Goal: Task Accomplishment & Management: Use online tool/utility

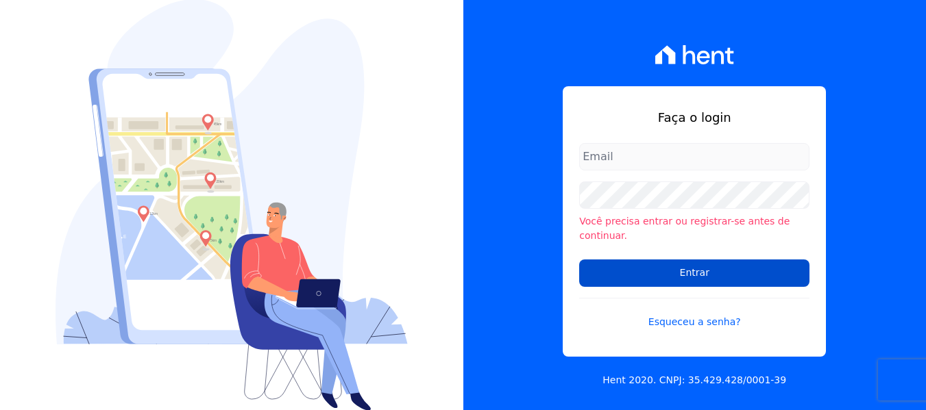
click at [721, 273] on input "Entrar" at bounding box center [694, 273] width 230 height 27
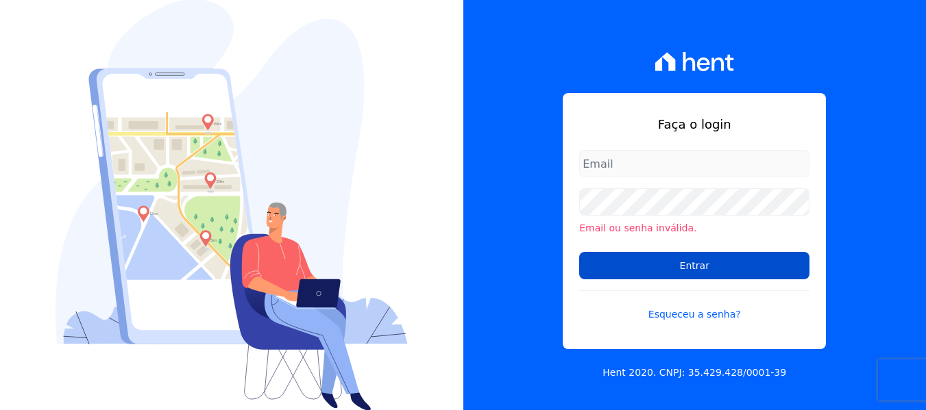
type input "maria.edinea@markaprime.com.br"
click at [732, 256] on input "Entrar" at bounding box center [694, 265] width 230 height 27
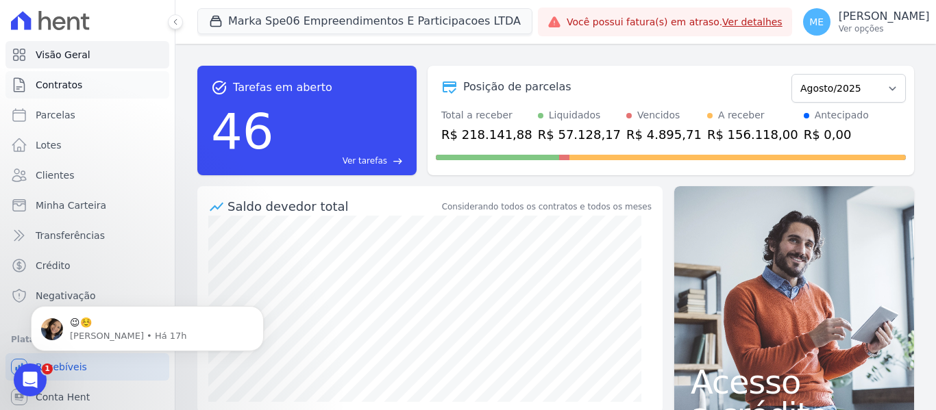
click at [65, 86] on span "Contratos" at bounding box center [59, 85] width 47 height 14
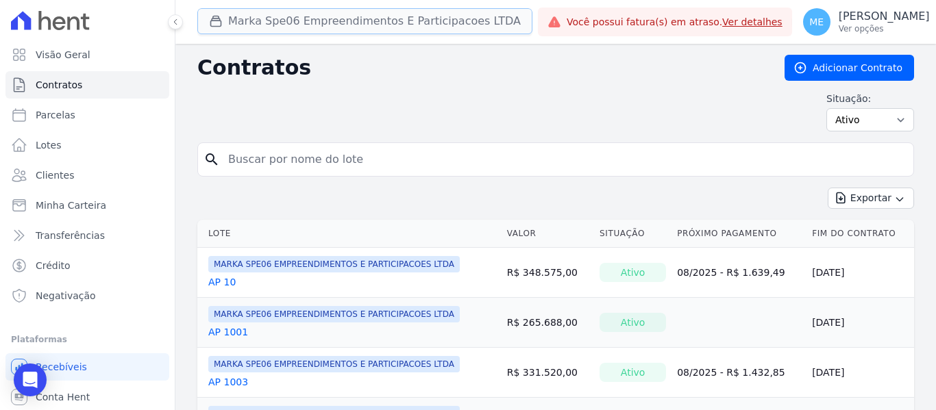
click at [268, 25] on button "Marka Spe06 Empreendimentos E Participacoes LTDA" at bounding box center [364, 21] width 335 height 26
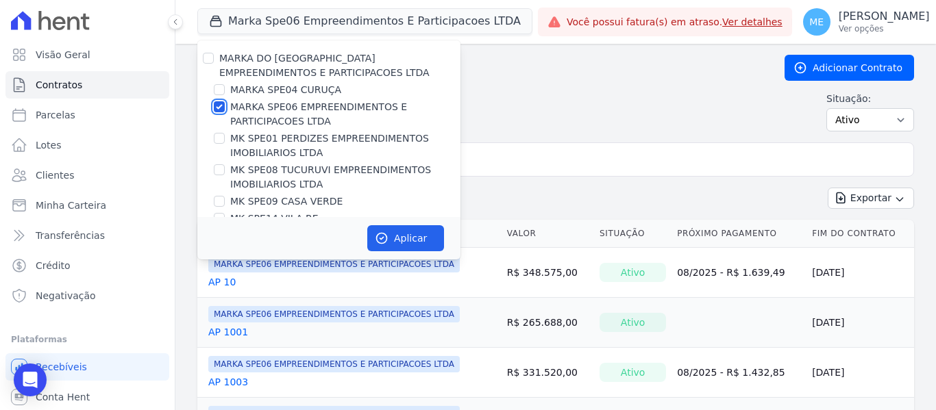
click at [221, 106] on input "MARKA SPE06 EMPREENDIMENTOS E PARTICIPACOES LTDA" at bounding box center [219, 106] width 11 height 11
checkbox input "false"
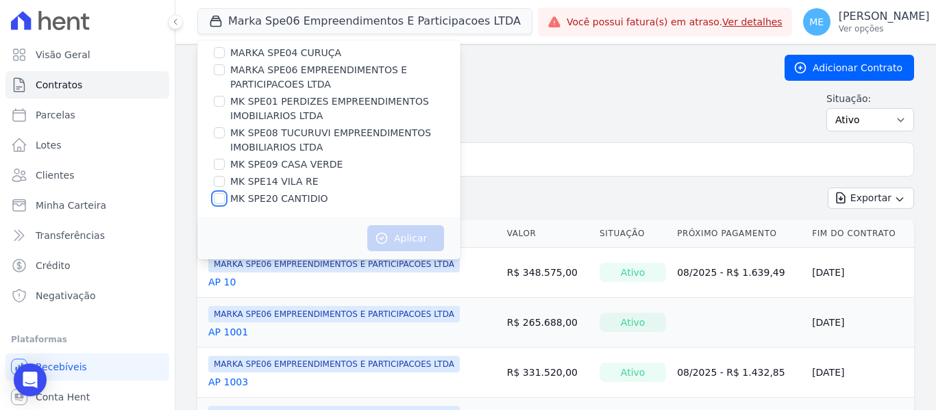
click at [220, 201] on input "MK SPE20 CANTIDIO" at bounding box center [219, 198] width 11 height 11
checkbox input "true"
click at [419, 238] on button "Aplicar" at bounding box center [405, 238] width 77 height 26
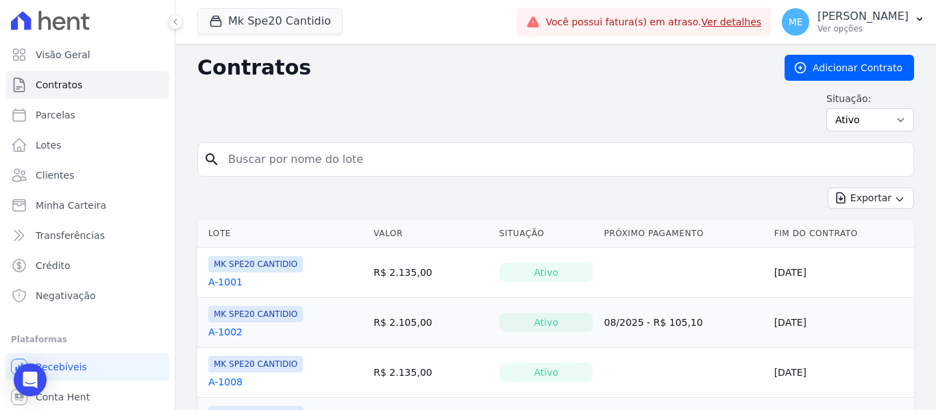
click at [457, 160] on input "search" at bounding box center [564, 159] width 688 height 27
type input "208"
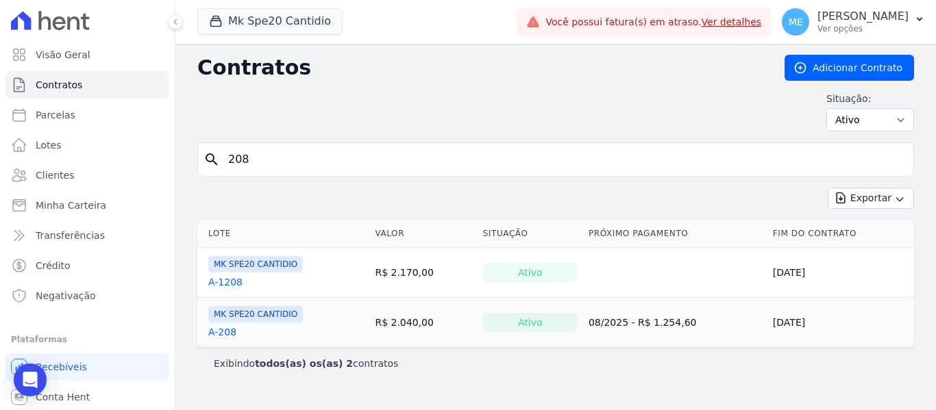
click at [224, 330] on link "A-208" at bounding box center [222, 332] width 28 height 14
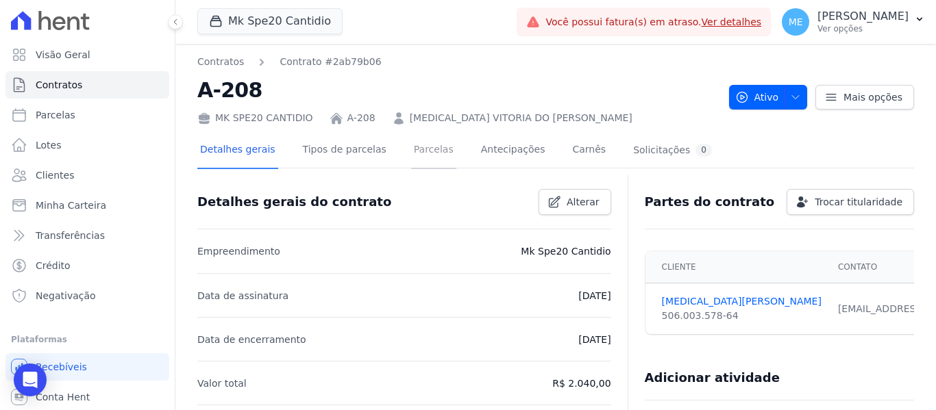
click at [419, 150] on link "Parcelas" at bounding box center [433, 151] width 45 height 36
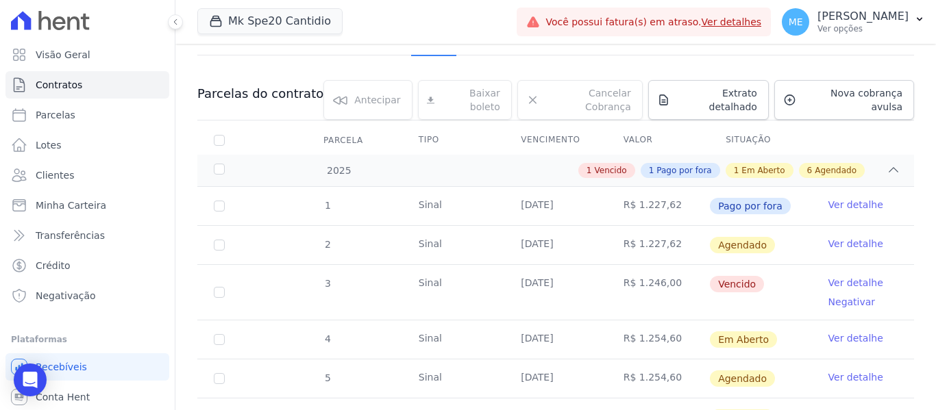
scroll to position [137, 0]
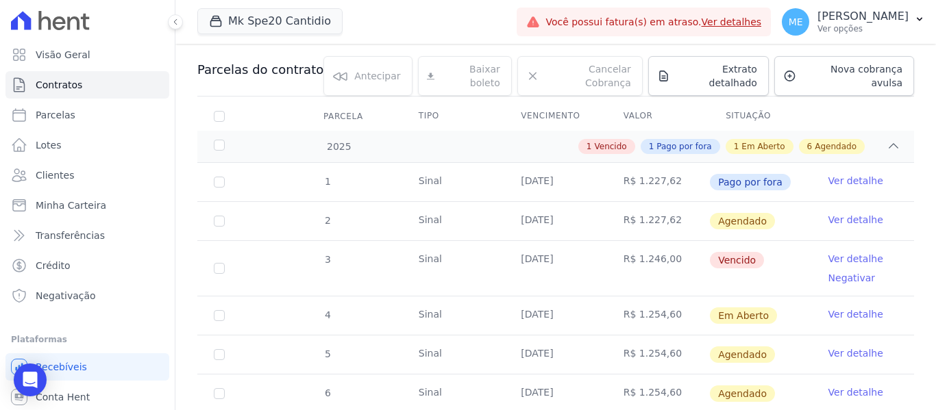
click at [832, 213] on link "Ver detalhe" at bounding box center [855, 220] width 55 height 14
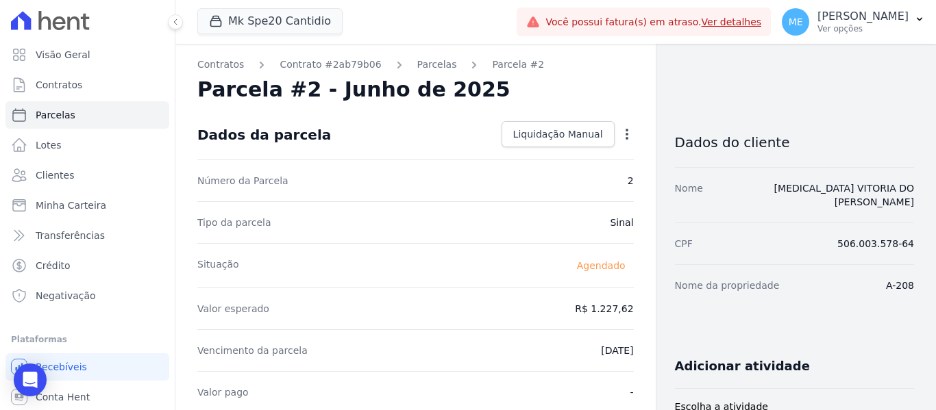
click at [620, 134] on icon "button" at bounding box center [627, 134] width 14 height 14
click at [524, 156] on link "Alterar" at bounding box center [568, 152] width 121 height 25
click at [417, 64] on link "Parcelas" at bounding box center [437, 65] width 40 height 14
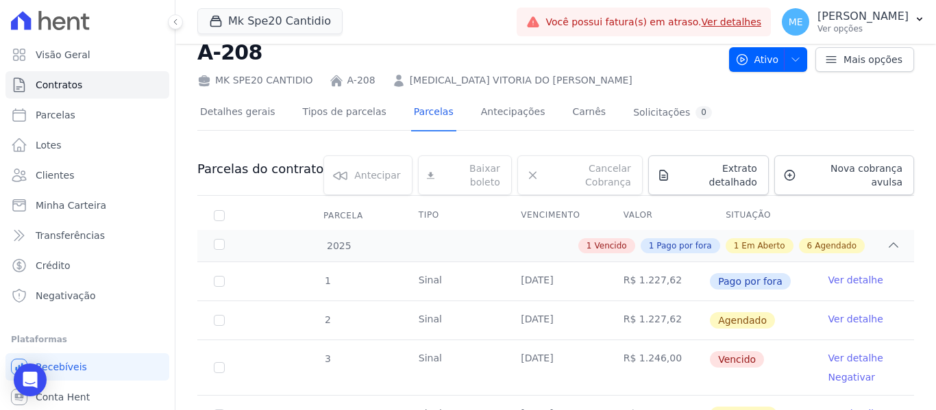
scroll to position [137, 0]
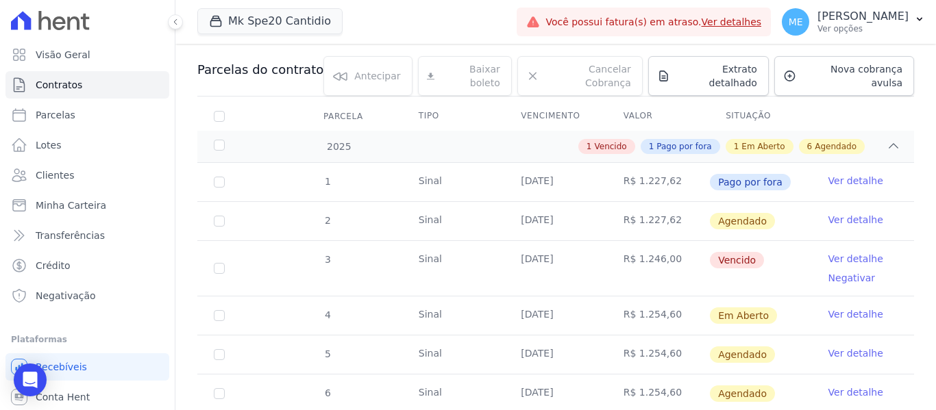
click at [839, 213] on link "Ver detalhe" at bounding box center [855, 220] width 55 height 14
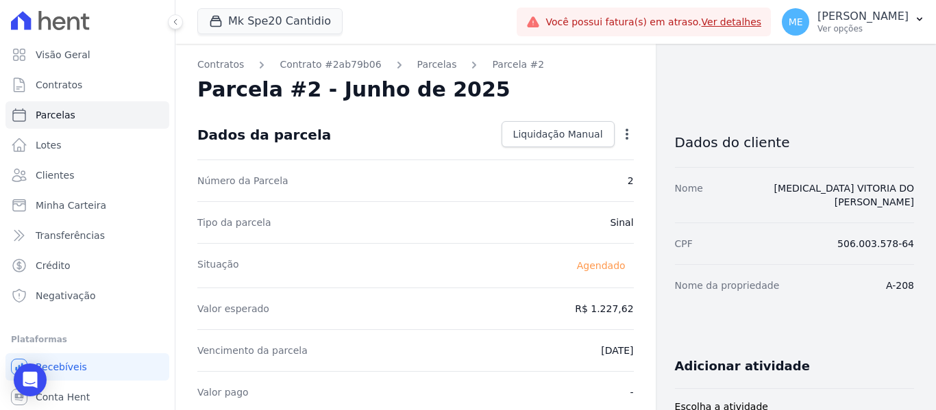
click at [625, 134] on icon "button" at bounding box center [627, 134] width 14 height 14
click at [538, 149] on link "Alterar" at bounding box center [568, 152] width 121 height 25
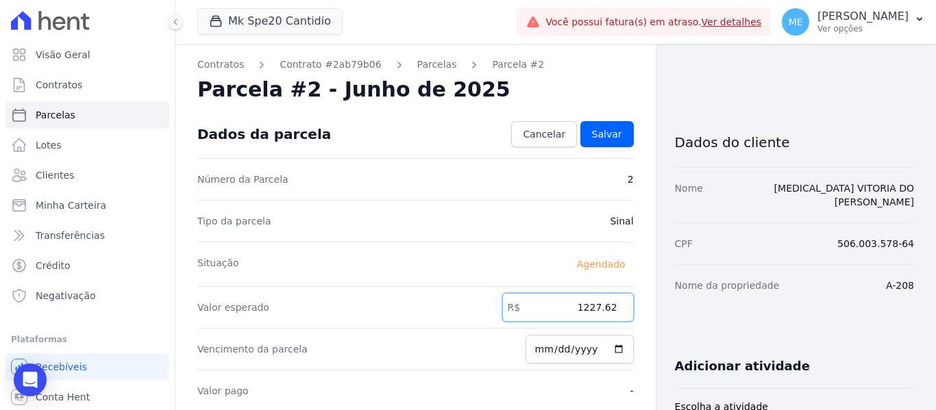
click at [608, 304] on input "1227.62" at bounding box center [568, 307] width 132 height 29
type input "1300.99"
click at [545, 350] on input "2025-06-25" at bounding box center [579, 349] width 108 height 29
click at [559, 351] on input "2025-06-25" at bounding box center [579, 349] width 108 height 29
click at [545, 351] on input "2025-08-25" at bounding box center [579, 349] width 108 height 29
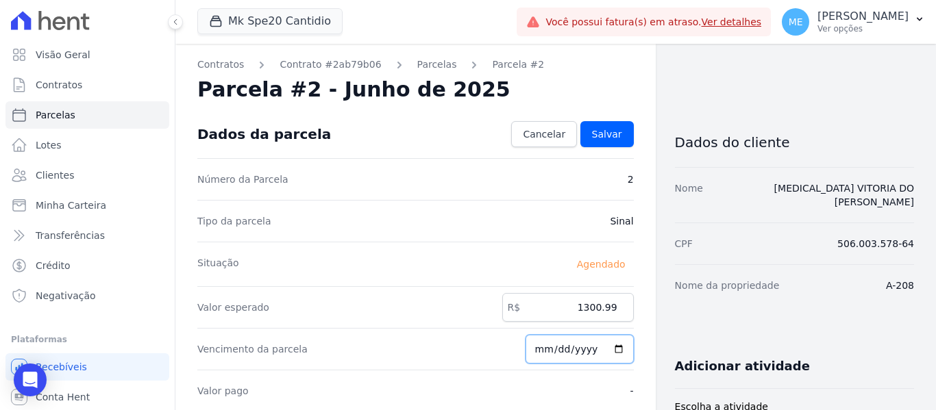
type input "2025-08-15"
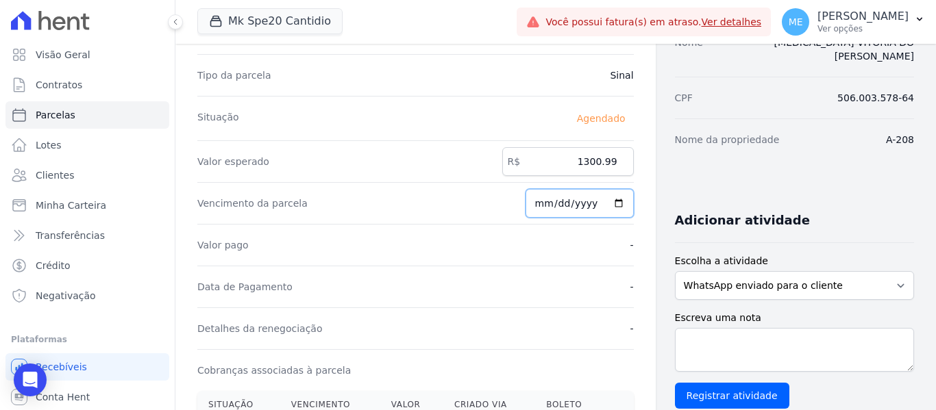
scroll to position [206, 0]
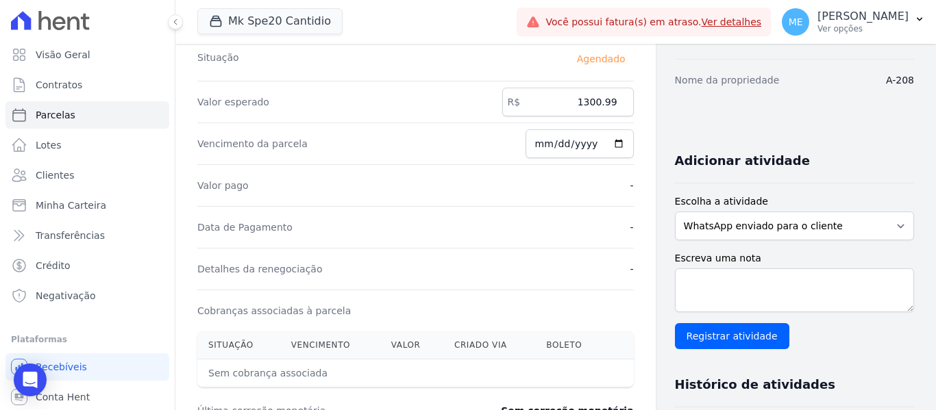
click at [634, 299] on div "Contratos Contrato #2ab79b06 Parcelas Parcela #2 Parcela #2 - Junho de 2025 Con…" at bounding box center [415, 278] width 480 height 880
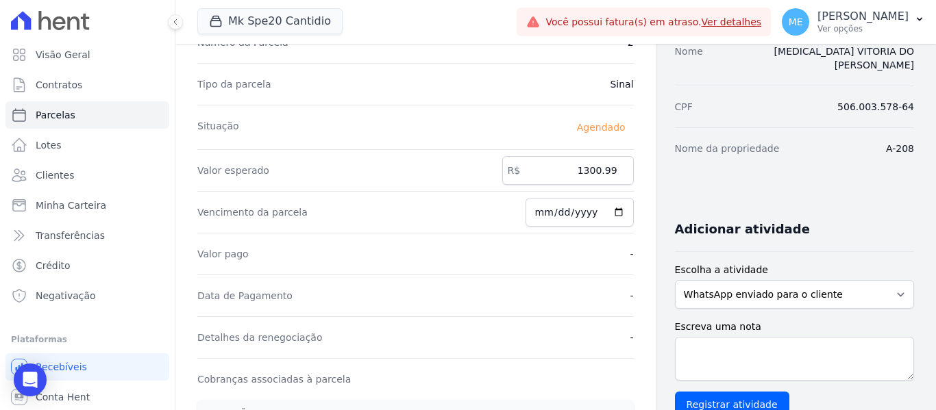
scroll to position [69, 0]
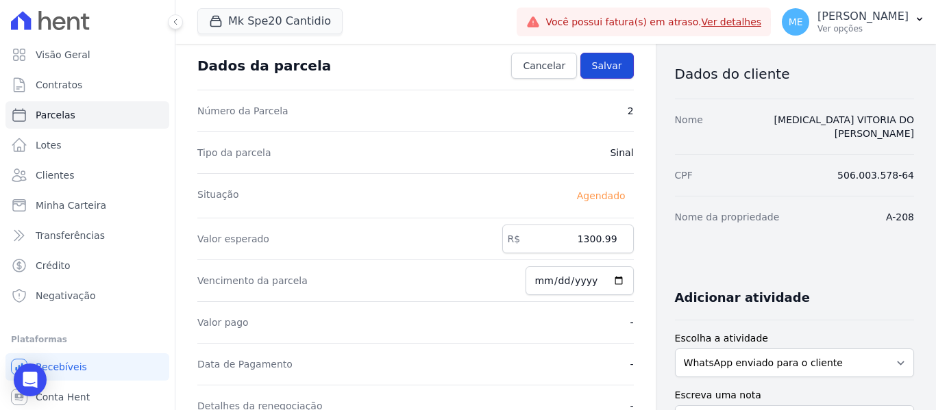
click at [611, 61] on span "Salvar" at bounding box center [607, 66] width 30 height 14
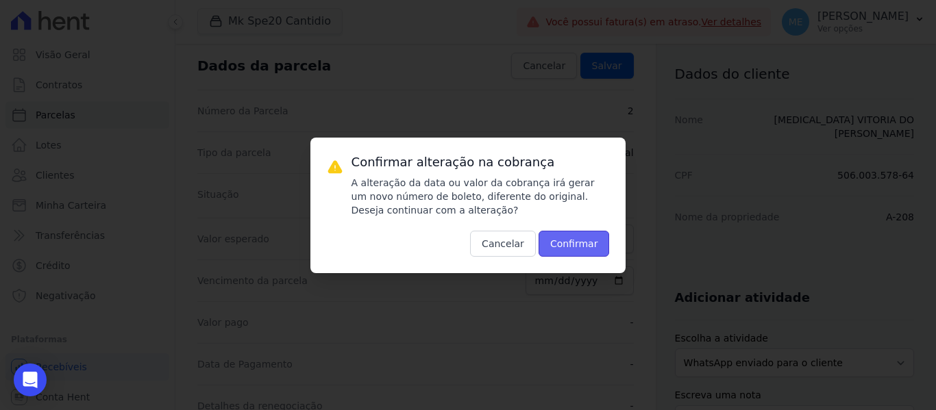
click at [584, 244] on button "Confirmar" at bounding box center [574, 244] width 71 height 26
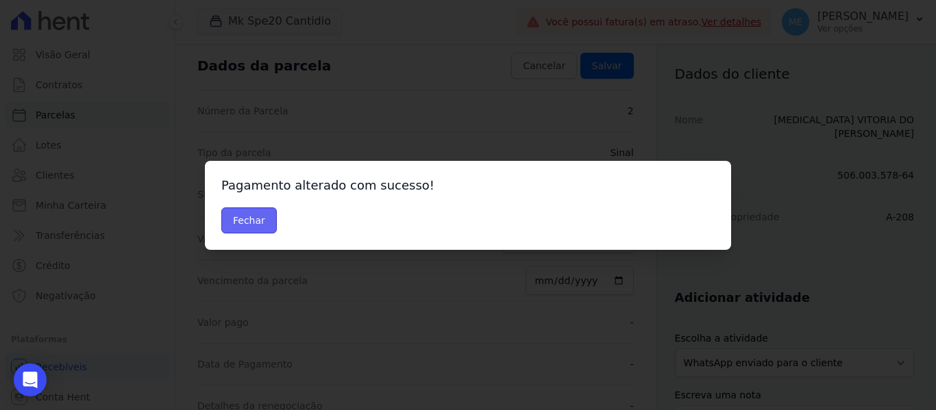
click at [262, 224] on button "Fechar" at bounding box center [248, 221] width 55 height 26
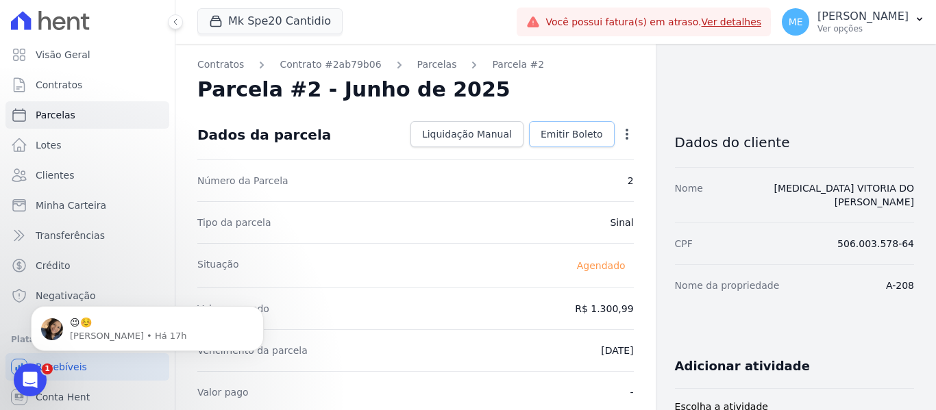
click at [561, 134] on span "Emitir Boleto" at bounding box center [572, 134] width 62 height 14
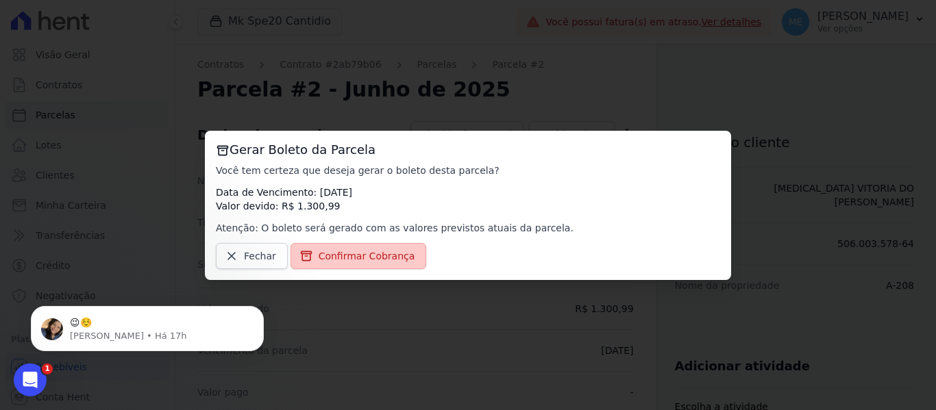
click at [393, 256] on span "Confirmar Cobrança" at bounding box center [367, 256] width 97 height 14
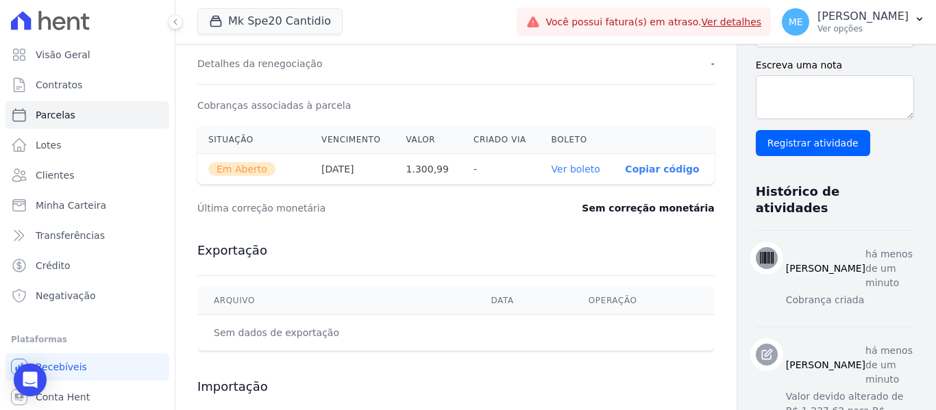
scroll to position [411, 0]
click at [552, 169] on link "Ver boleto" at bounding box center [576, 170] width 49 height 11
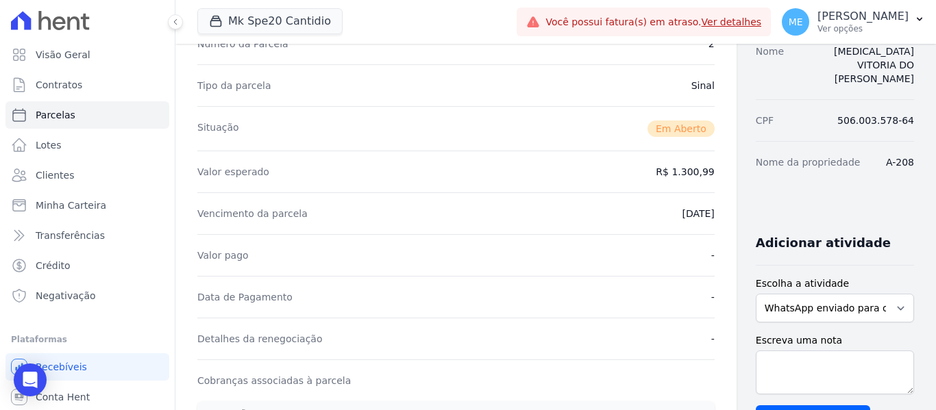
scroll to position [0, 0]
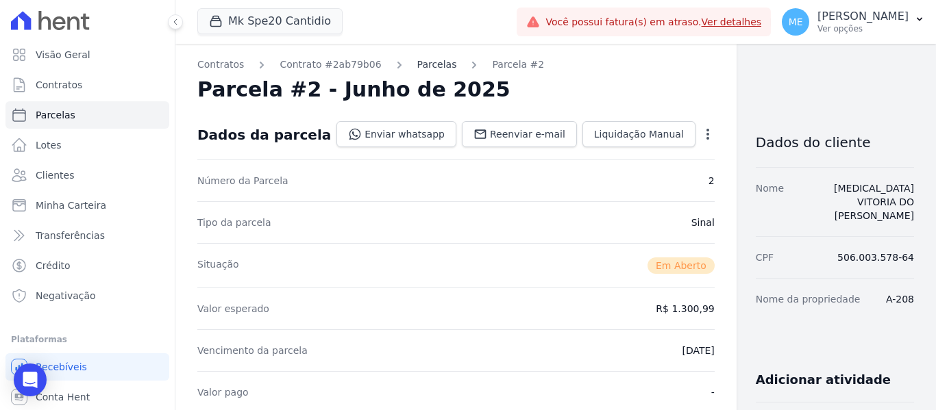
click at [419, 61] on link "Parcelas" at bounding box center [437, 65] width 40 height 14
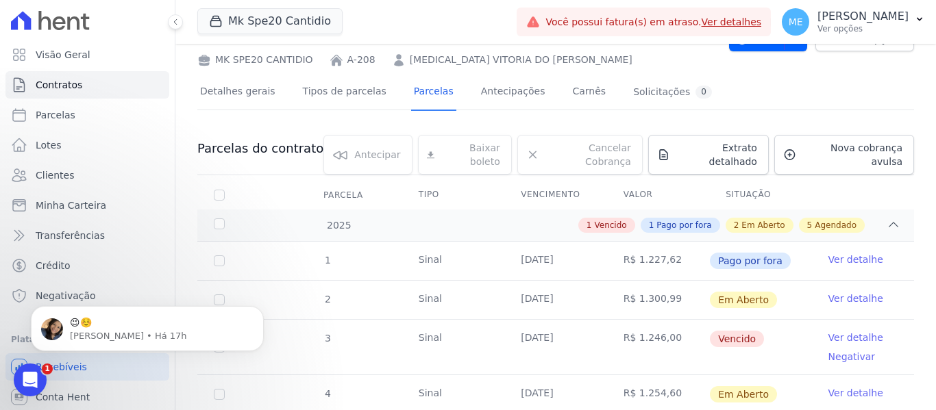
scroll to position [137, 0]
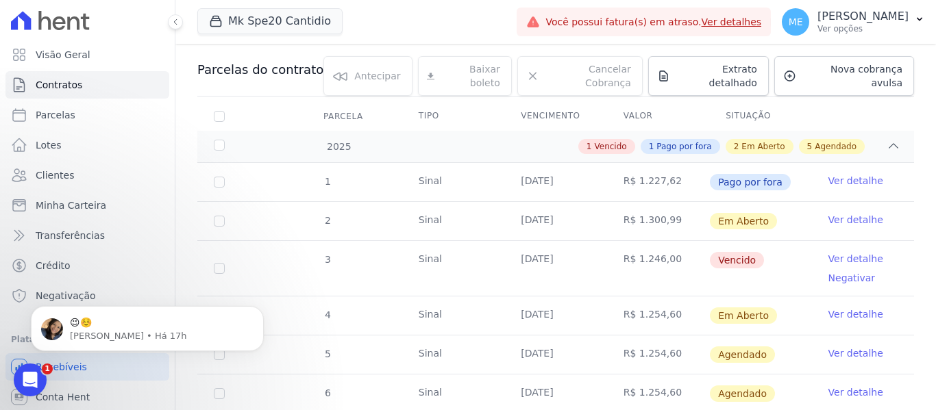
click at [846, 252] on link "Ver detalhe" at bounding box center [855, 259] width 55 height 14
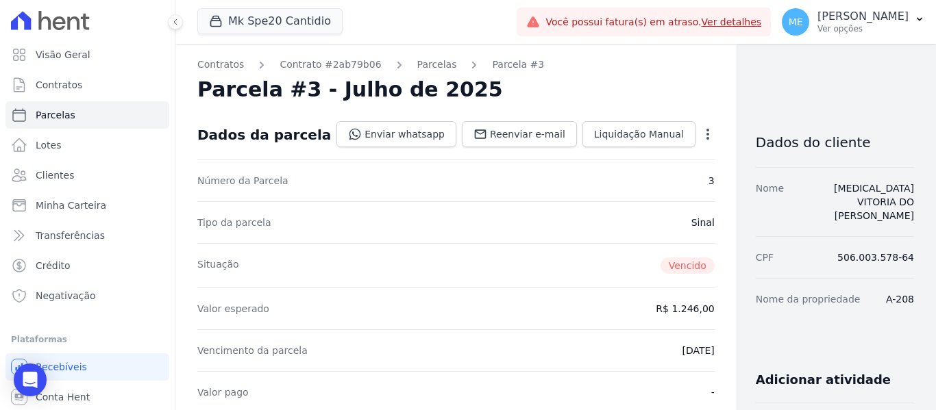
click at [706, 138] on icon "button" at bounding box center [707, 134] width 3 height 11
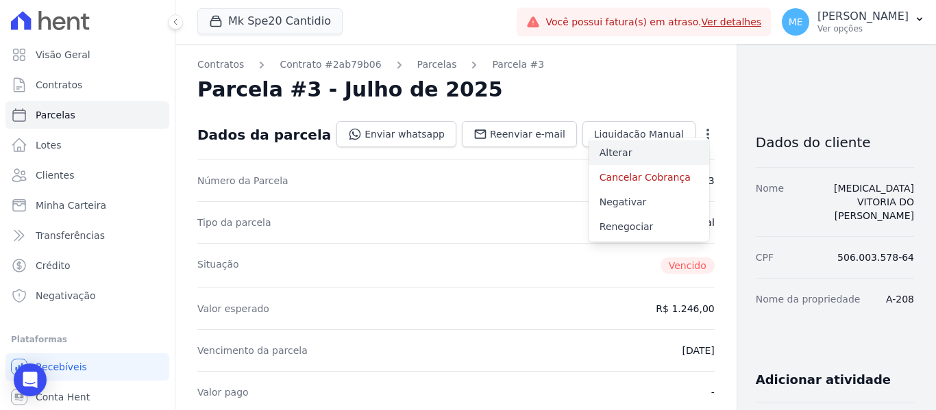
click at [592, 153] on link "Alterar" at bounding box center [649, 152] width 121 height 25
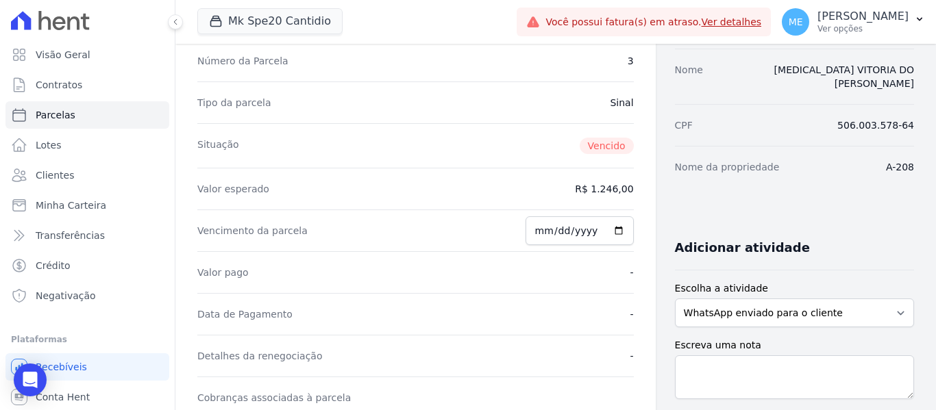
scroll to position [137, 0]
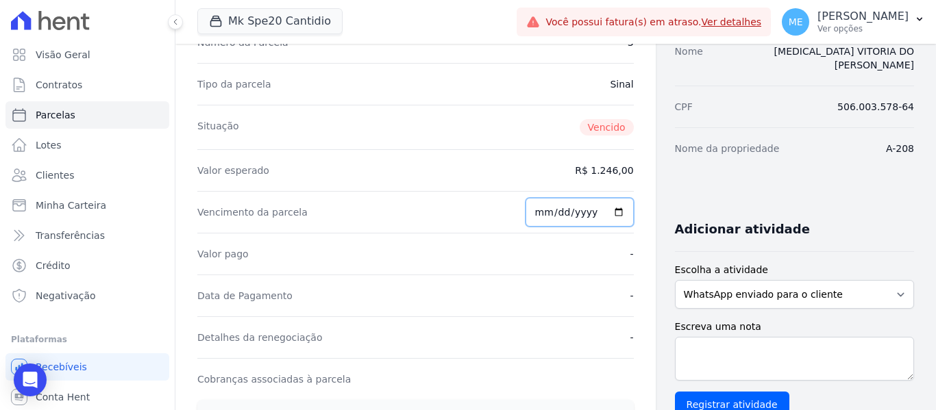
click at [545, 214] on input "2025-07-25" at bounding box center [579, 212] width 108 height 29
type input "2025-07-29"
type input "2025-08-29"
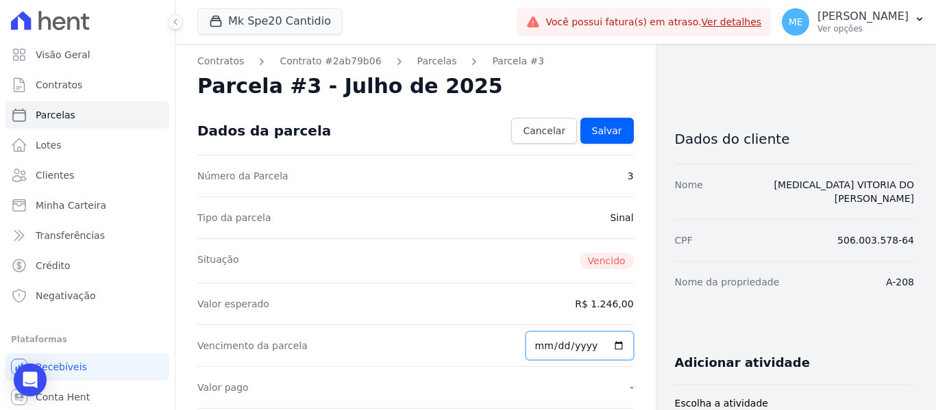
scroll to position [0, 0]
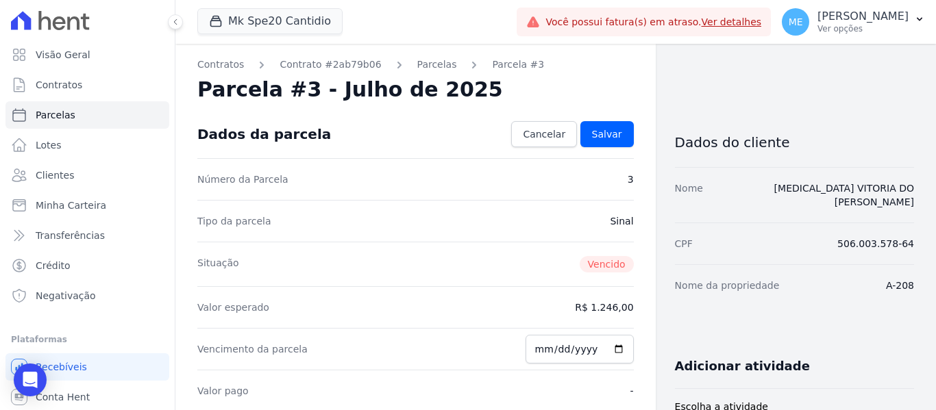
click at [622, 310] on dd "R$ 1.246,00" at bounding box center [604, 308] width 58 height 14
click at [625, 308] on dd "R$ 1.246,00" at bounding box center [604, 308] width 58 height 14
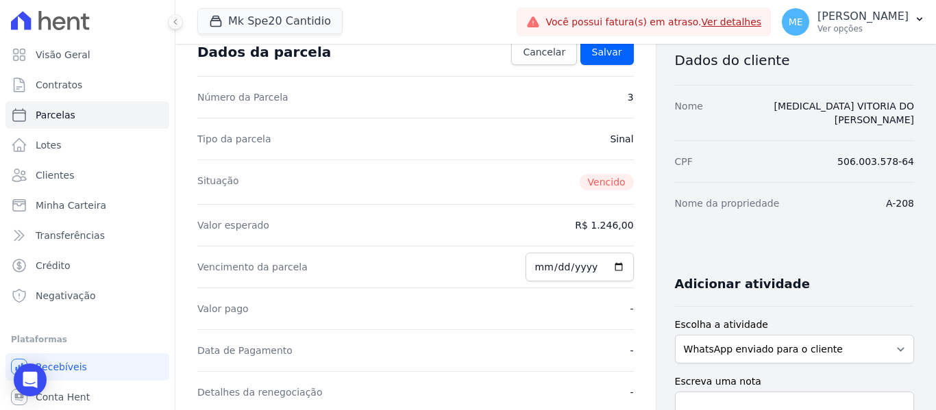
scroll to position [69, 0]
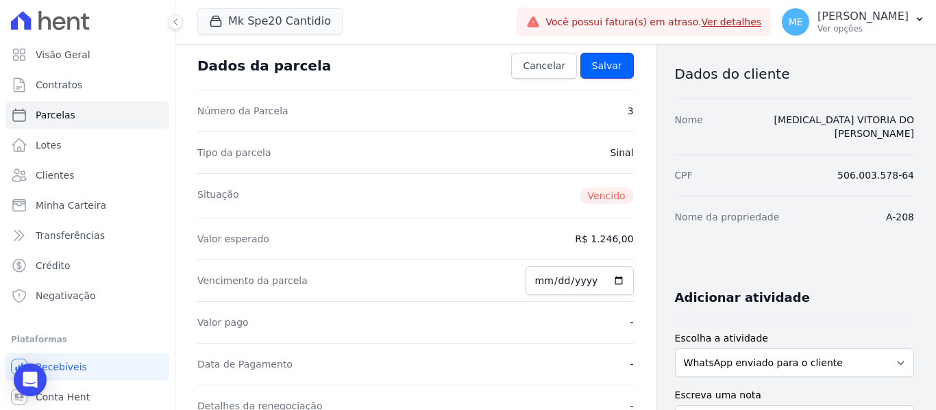
click at [609, 65] on span "Salvar" at bounding box center [607, 66] width 30 height 14
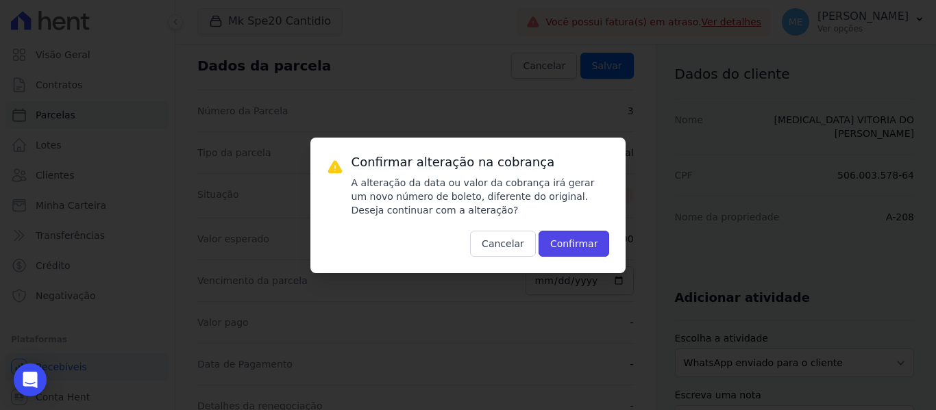
click at [589, 245] on button "Confirmar" at bounding box center [574, 244] width 71 height 26
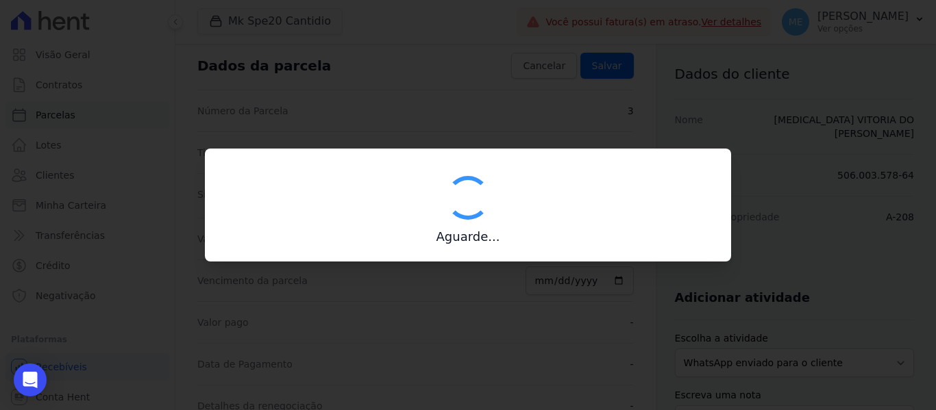
type input "00190000090335103300000618811178511530000124600"
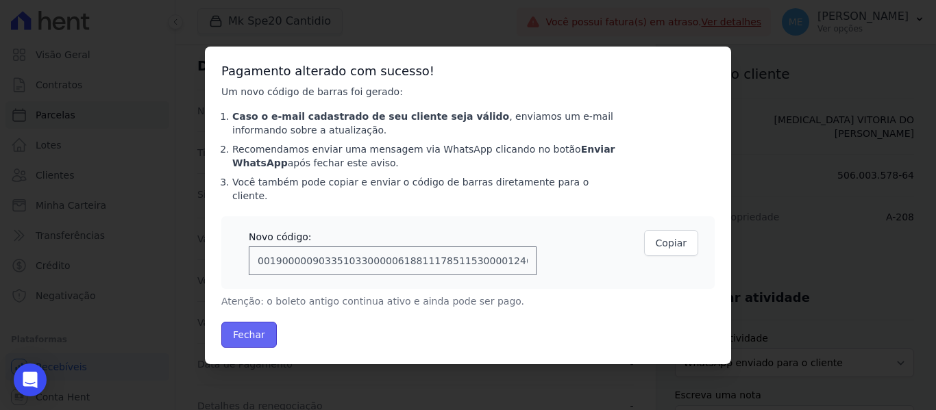
click at [255, 328] on button "Fechar" at bounding box center [248, 335] width 55 height 26
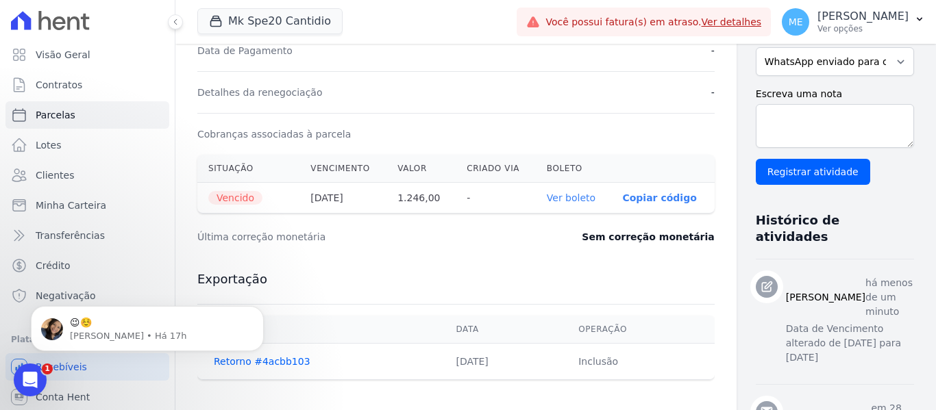
scroll to position [343, 0]
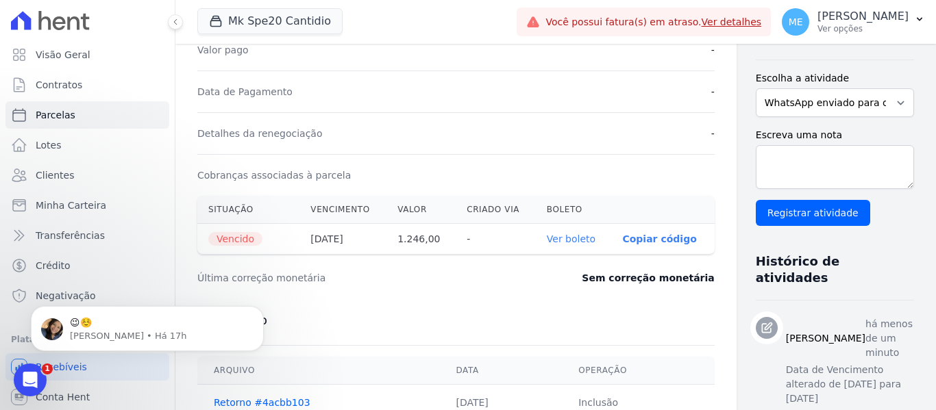
click at [547, 239] on link "Ver boleto" at bounding box center [571, 239] width 49 height 11
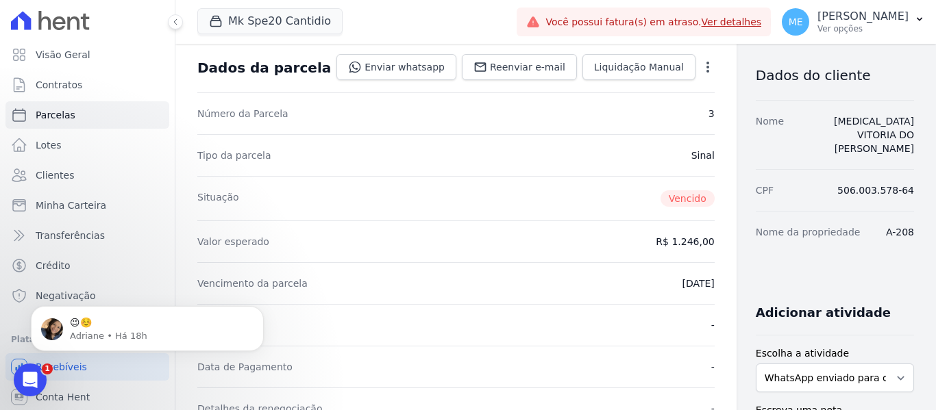
scroll to position [137, 0]
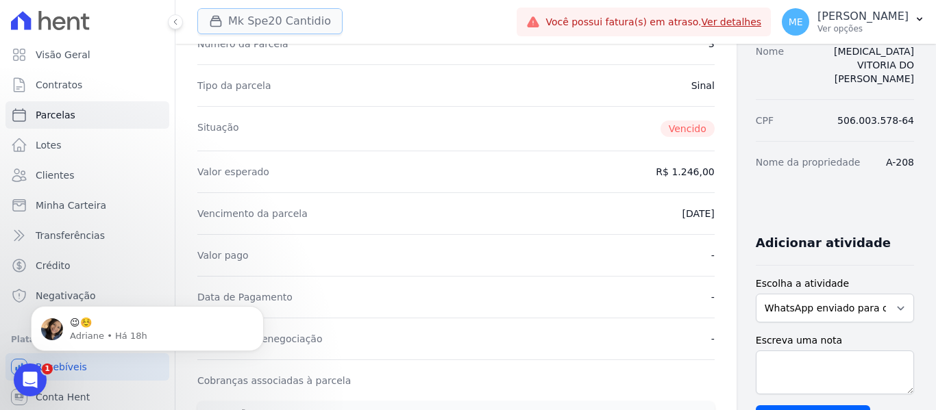
click at [271, 24] on button "Mk Spe20 Cantidio" at bounding box center [269, 21] width 145 height 26
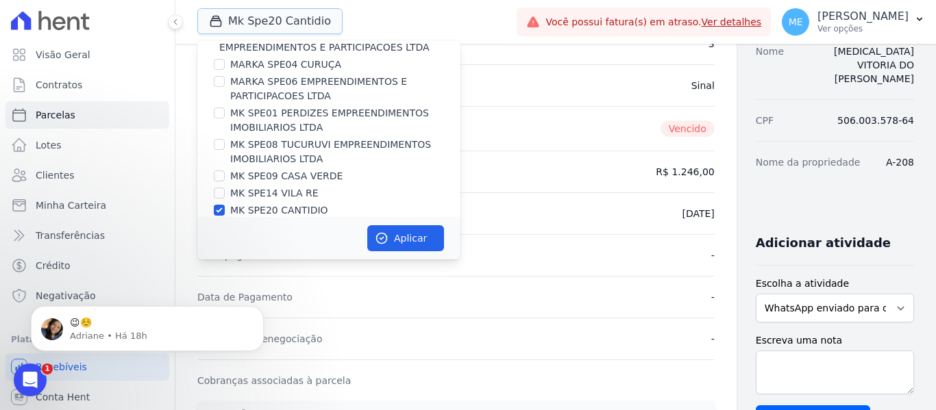
scroll to position [37, 0]
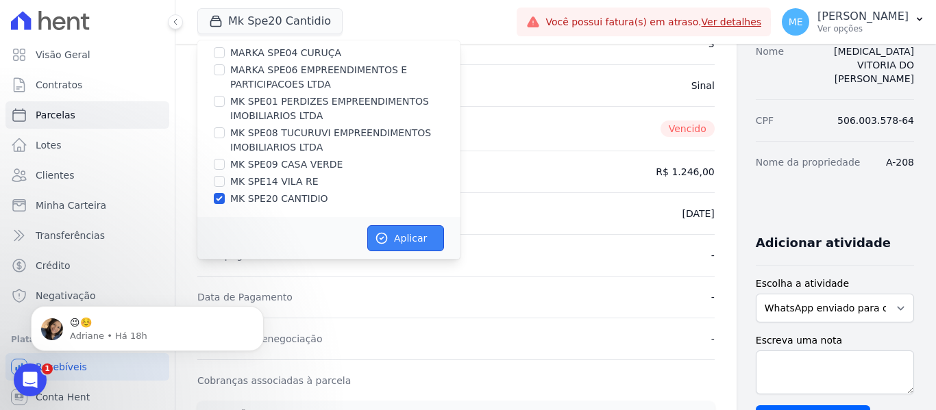
click at [408, 232] on button "Aplicar" at bounding box center [405, 238] width 77 height 26
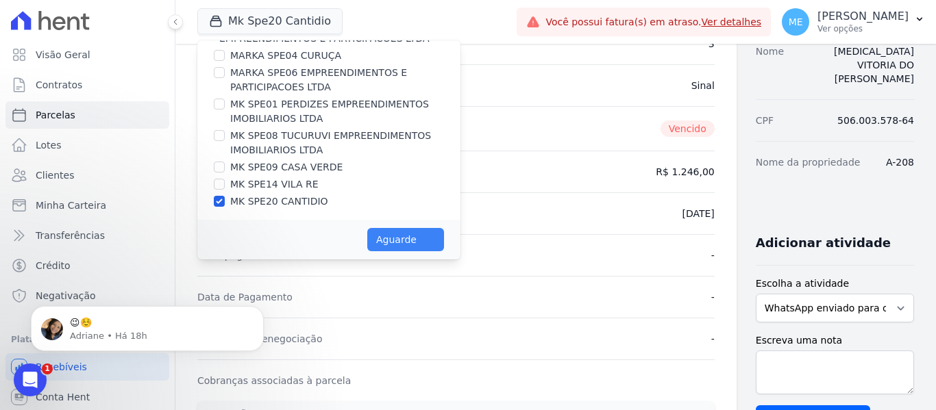
scroll to position [34, 0]
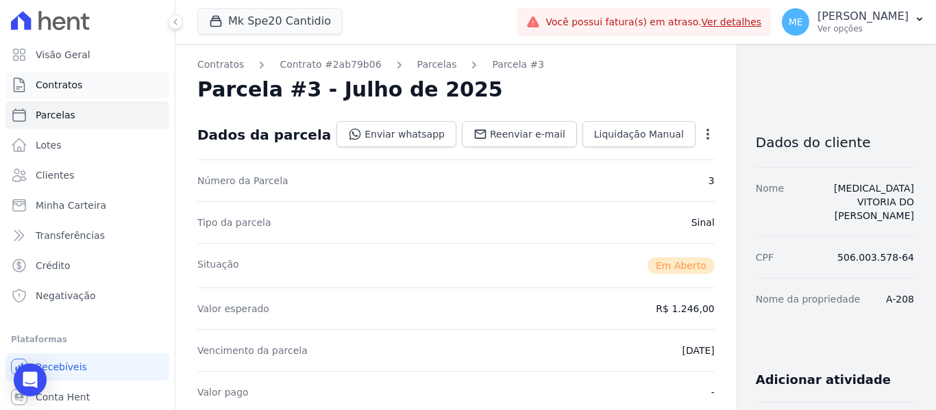
click at [93, 78] on link "Contratos" at bounding box center [87, 84] width 164 height 27
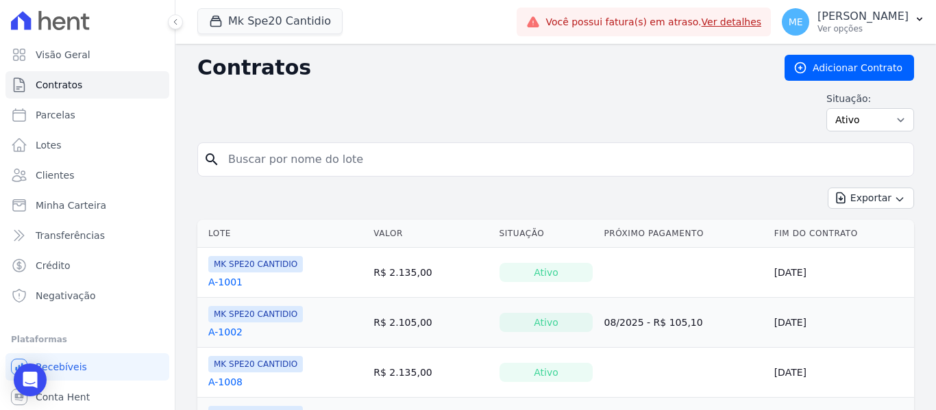
click at [285, 162] on input "search" at bounding box center [564, 159] width 688 height 27
type input "408"
click at [817, 151] on input "408" at bounding box center [564, 159] width 688 height 27
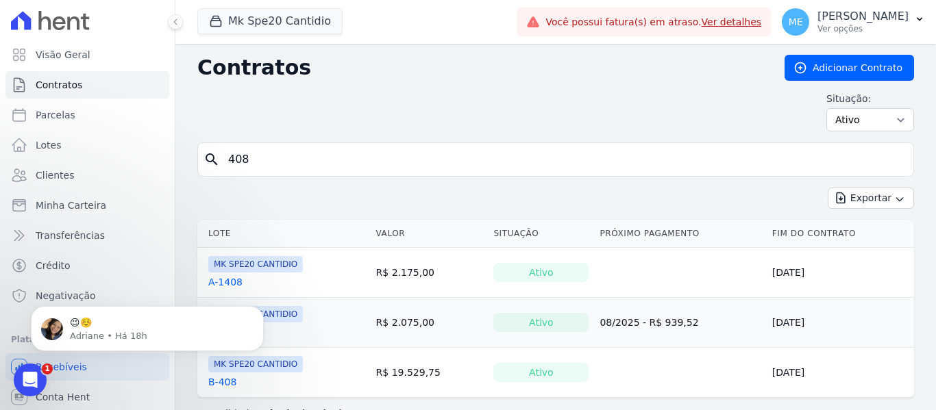
click at [225, 386] on link "B-408" at bounding box center [222, 382] width 28 height 14
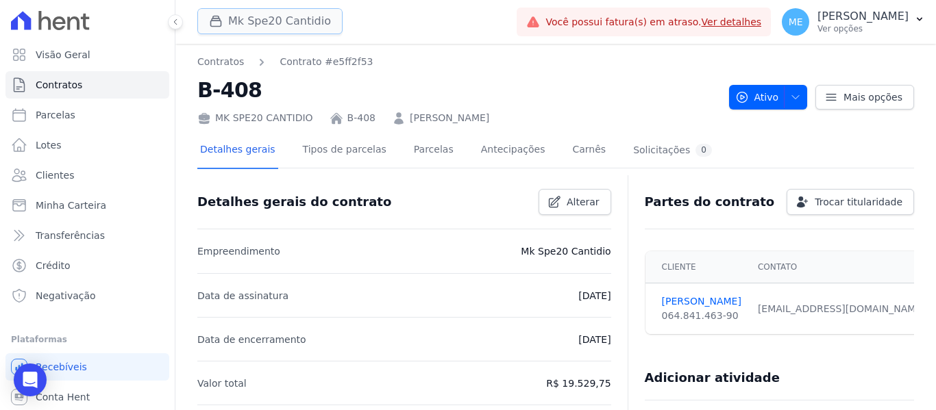
click at [277, 27] on button "Mk Spe20 Cantidio" at bounding box center [269, 21] width 145 height 26
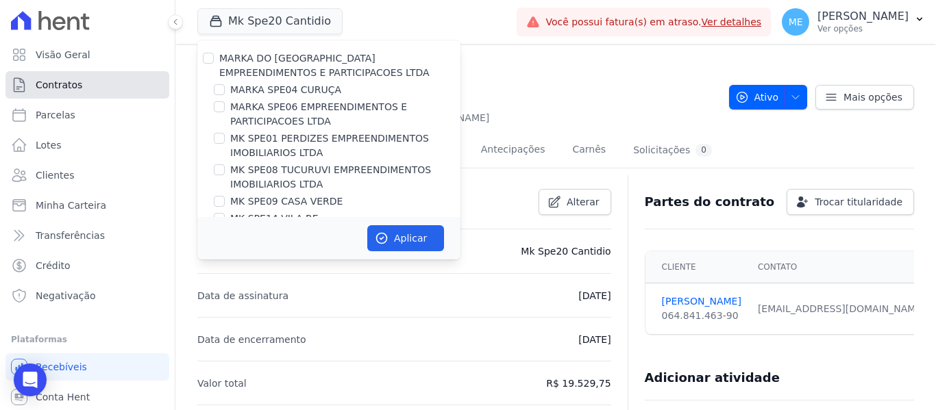
click at [95, 87] on link "Contratos" at bounding box center [87, 84] width 164 height 27
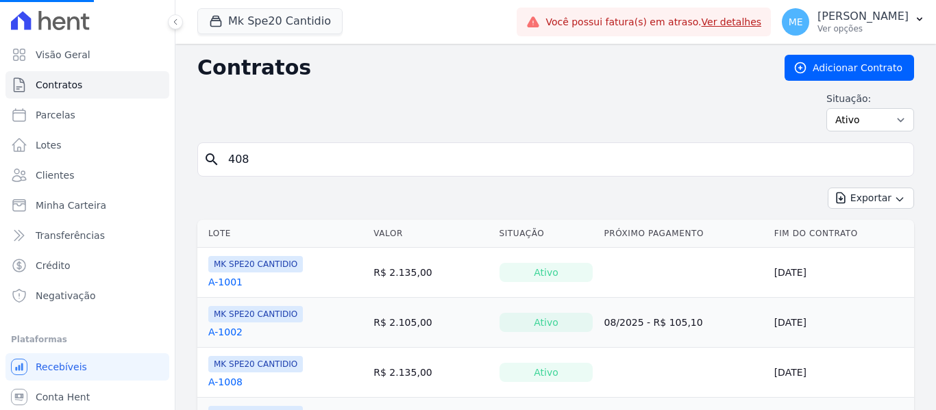
click at [297, 158] on input "408" at bounding box center [564, 159] width 688 height 27
click at [307, 24] on button "Mk Spe20 Cantidio" at bounding box center [269, 21] width 145 height 26
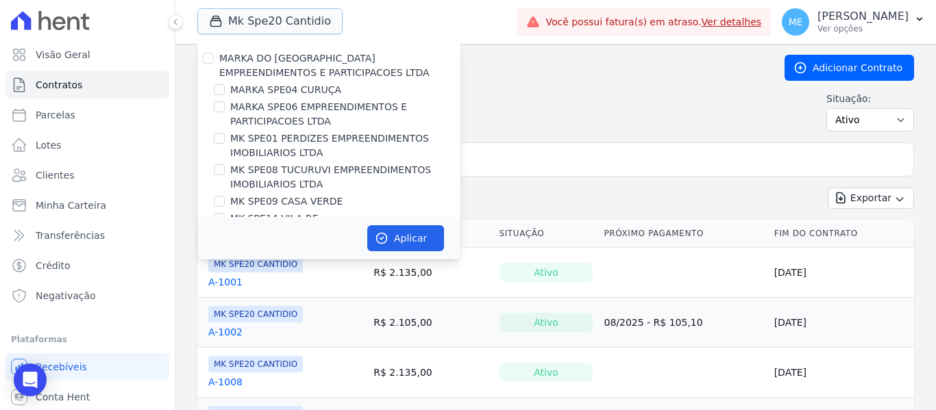
scroll to position [37, 0]
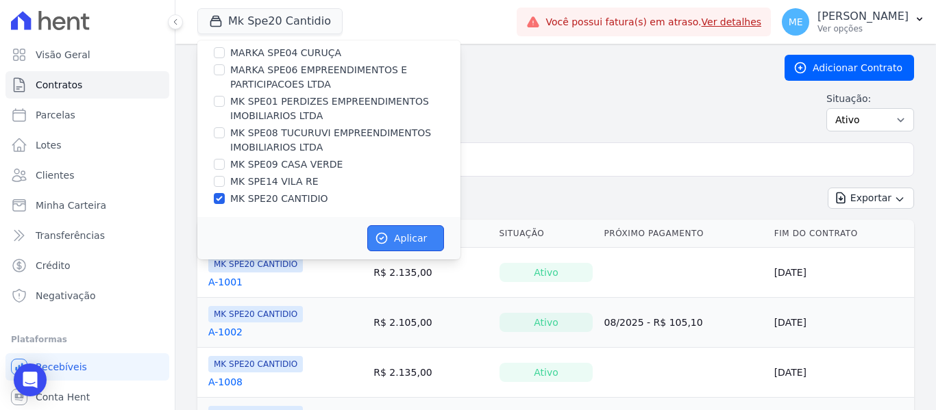
click at [398, 236] on button "Aplicar" at bounding box center [405, 238] width 77 height 26
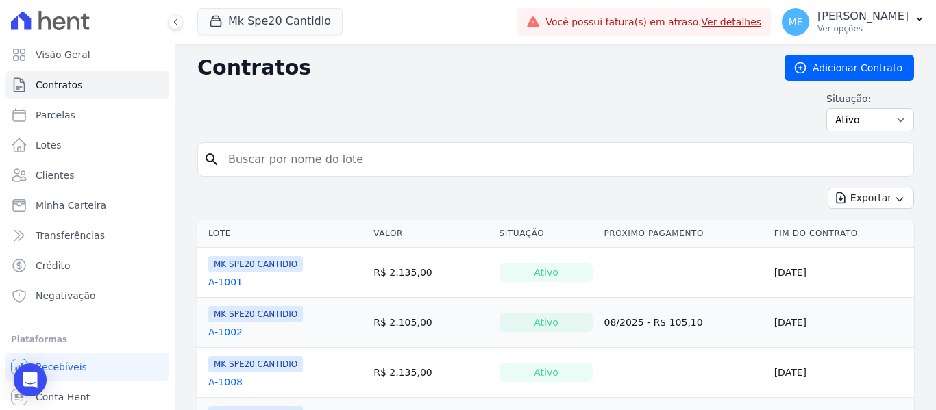
click at [359, 163] on input "search" at bounding box center [564, 159] width 688 height 27
type input "408"
click at [222, 283] on link "A-1408" at bounding box center [225, 282] width 34 height 14
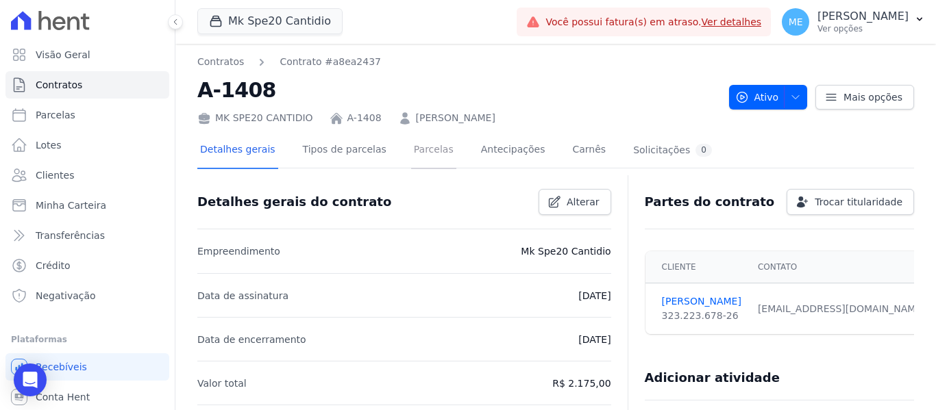
click at [419, 153] on link "Parcelas" at bounding box center [433, 151] width 45 height 36
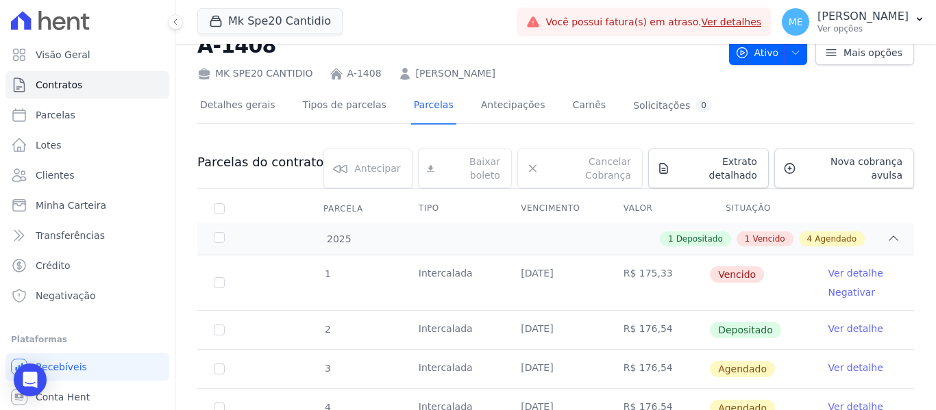
scroll to position [137, 0]
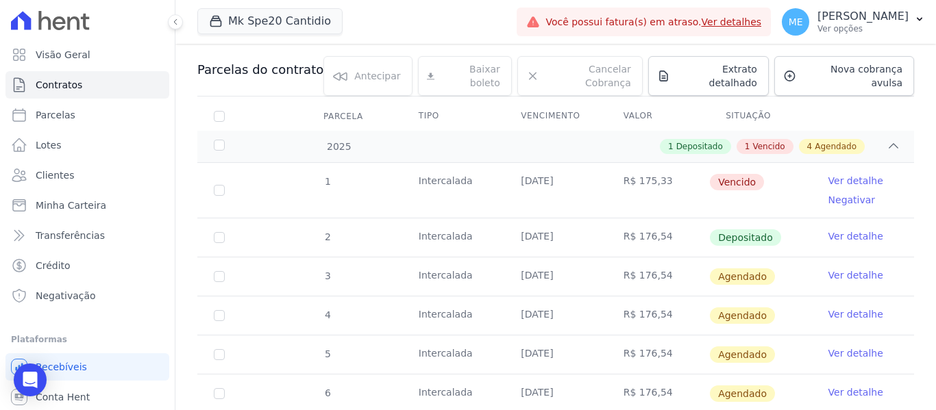
click at [863, 230] on link "Ver detalhe" at bounding box center [855, 237] width 55 height 14
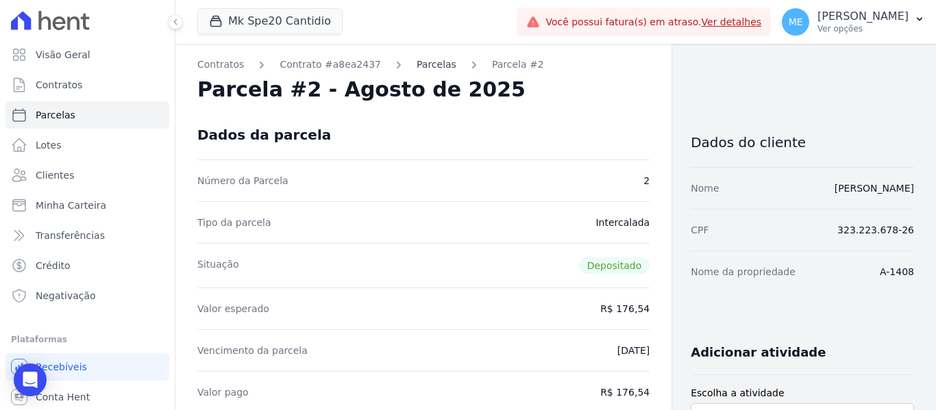
click at [417, 66] on link "Parcelas" at bounding box center [437, 65] width 40 height 14
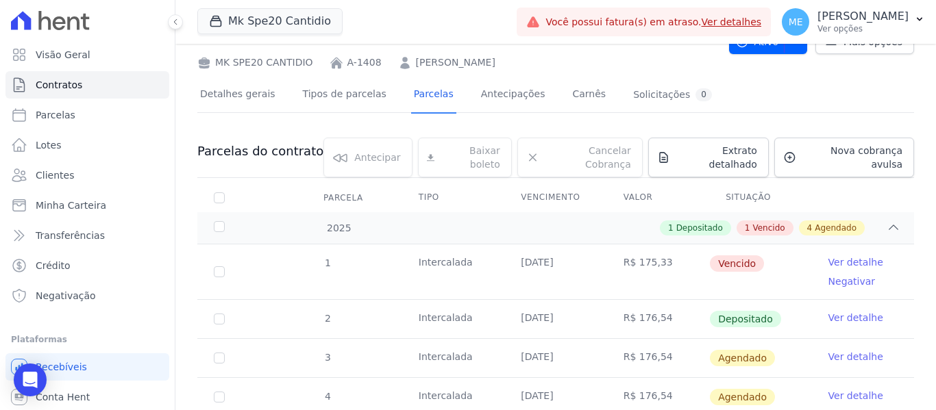
scroll to position [137, 0]
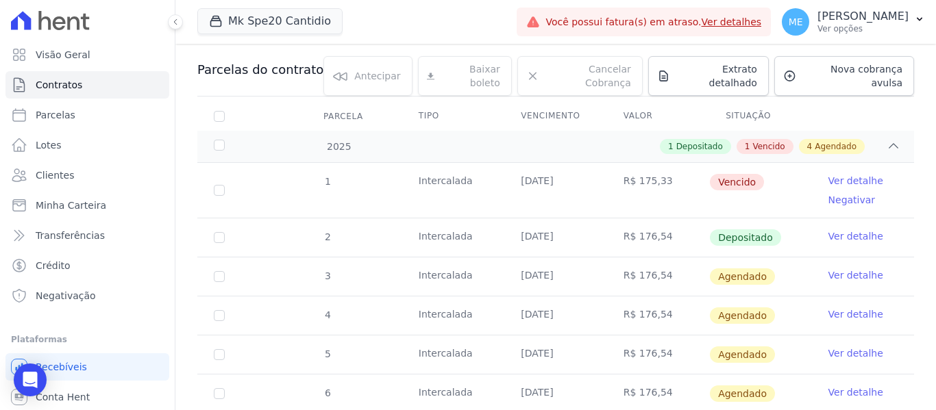
click at [840, 230] on link "Ver detalhe" at bounding box center [855, 237] width 55 height 14
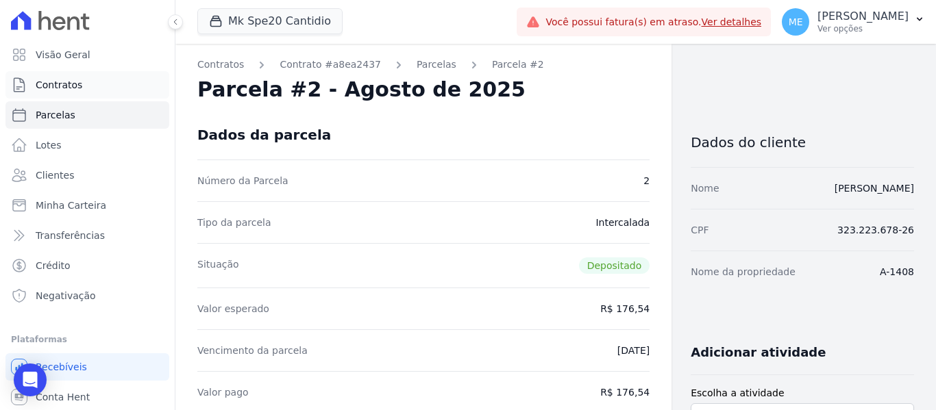
click at [75, 86] on span "Contratos" at bounding box center [59, 85] width 47 height 14
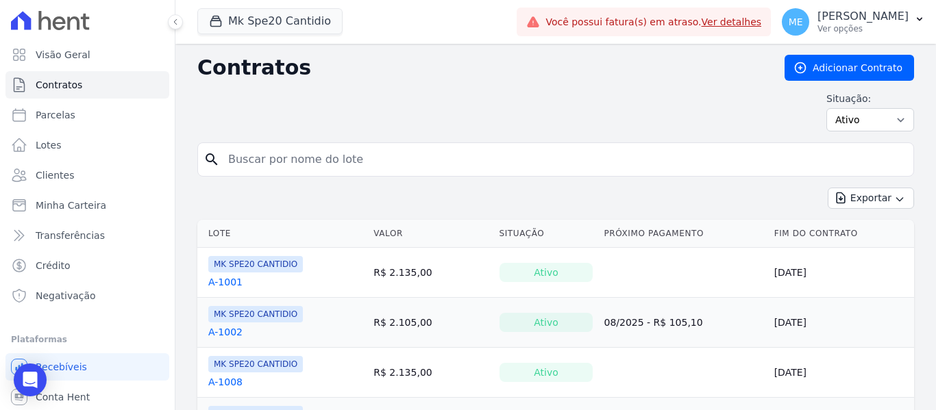
click at [314, 156] on input "search" at bounding box center [564, 159] width 688 height 27
type input "408"
click at [232, 285] on link "A-1408" at bounding box center [225, 282] width 34 height 14
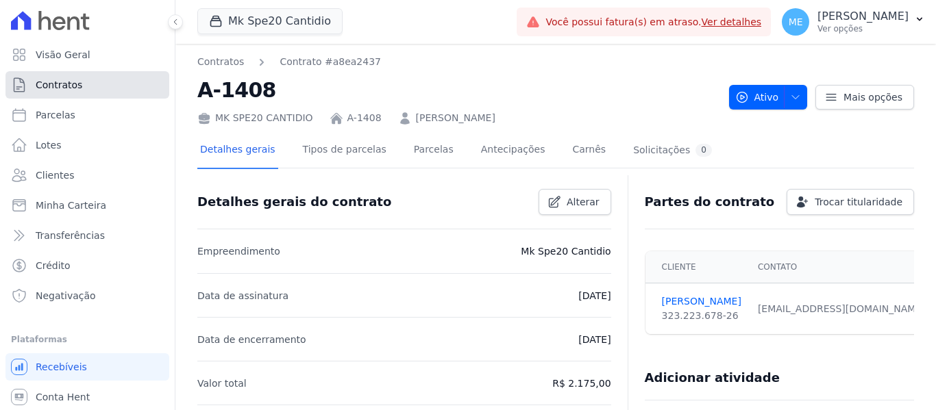
click at [58, 79] on span "Contratos" at bounding box center [59, 85] width 47 height 14
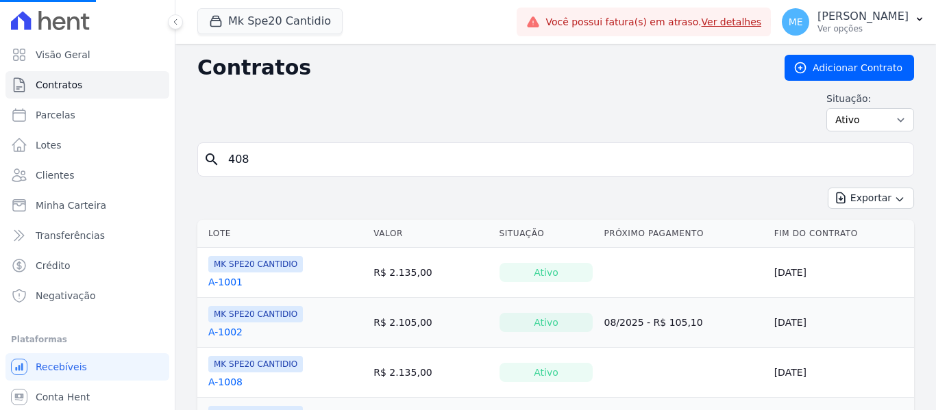
click at [269, 158] on input "408" at bounding box center [564, 159] width 688 height 27
click at [291, 162] on input "search" at bounding box center [564, 159] width 688 height 27
type input "408"
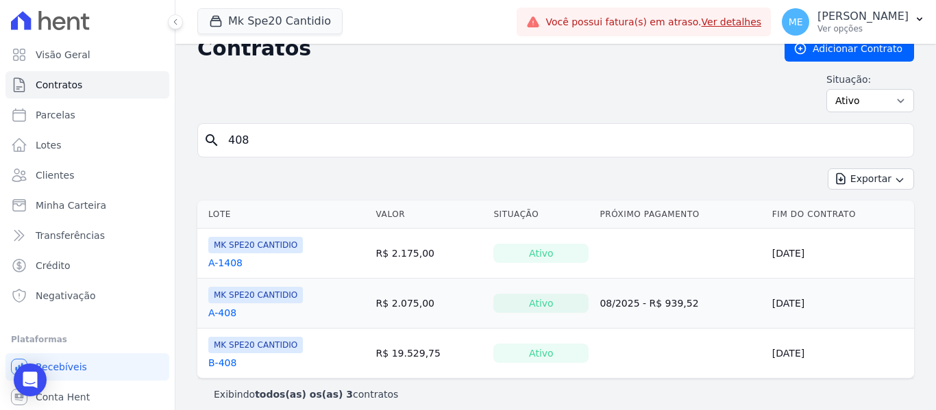
scroll to position [29, 0]
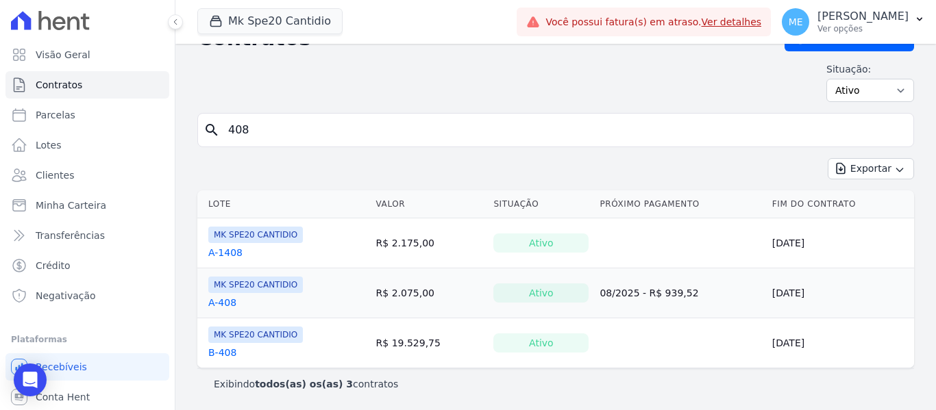
click at [219, 303] on link "A-408" at bounding box center [222, 303] width 28 height 14
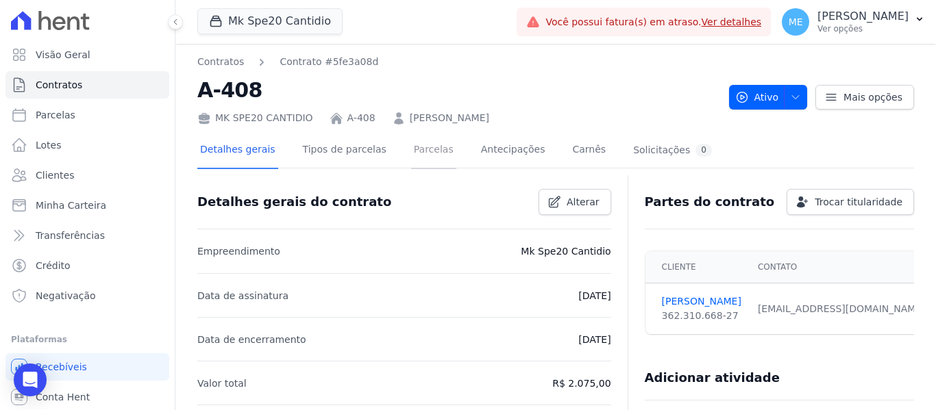
click at [415, 156] on link "Parcelas" at bounding box center [433, 151] width 45 height 36
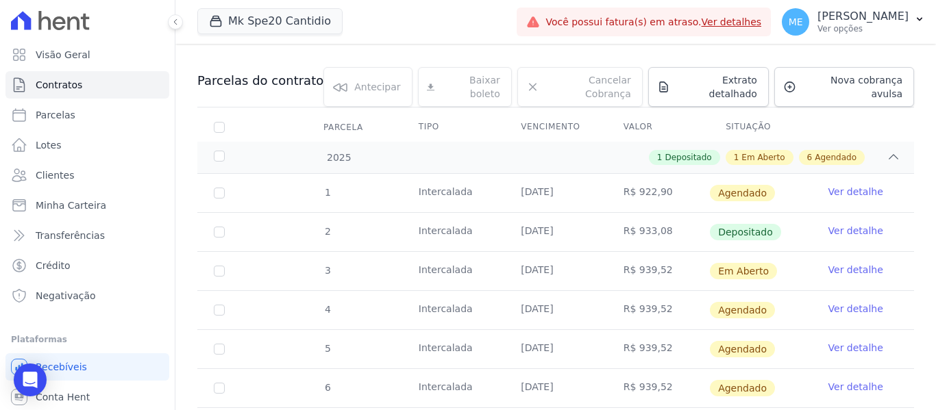
scroll to position [137, 0]
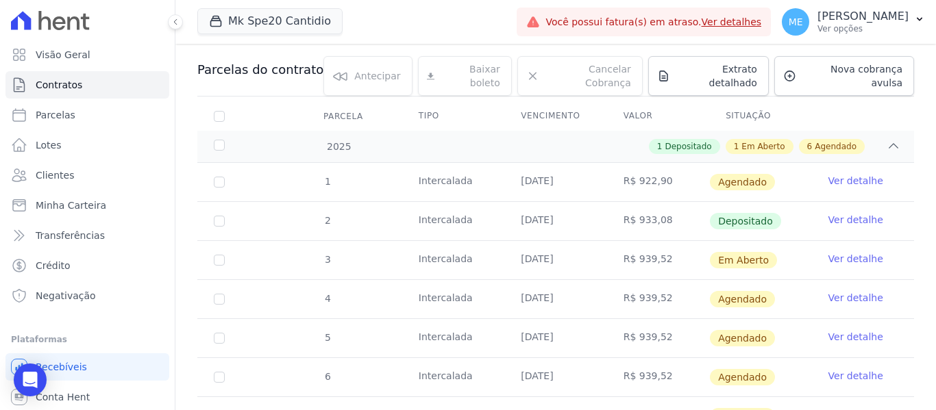
click at [841, 252] on link "Ver detalhe" at bounding box center [855, 259] width 55 height 14
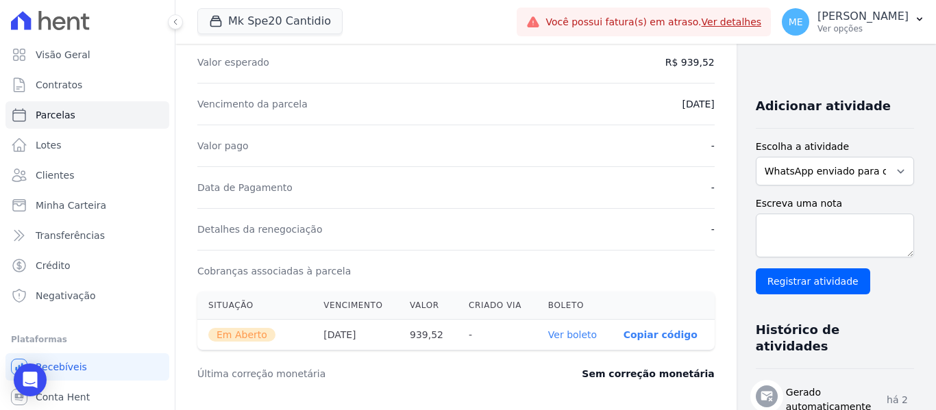
scroll to position [343, 0]
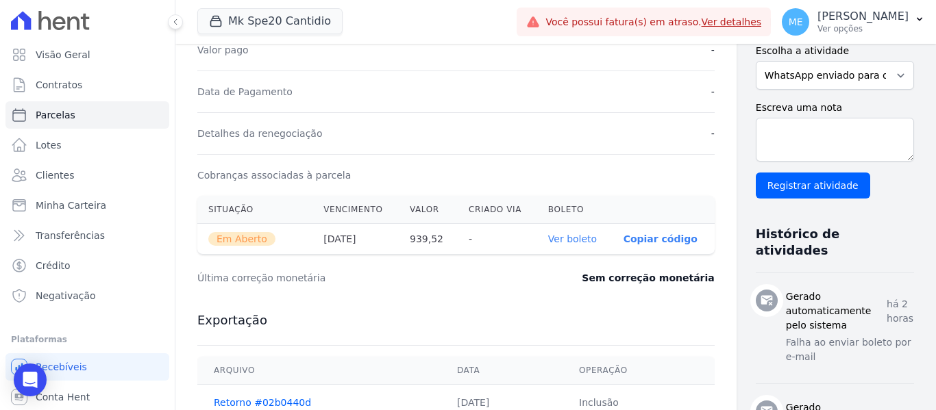
click at [548, 240] on link "Ver boleto" at bounding box center [572, 239] width 49 height 11
click at [57, 86] on span "Contratos" at bounding box center [59, 85] width 47 height 14
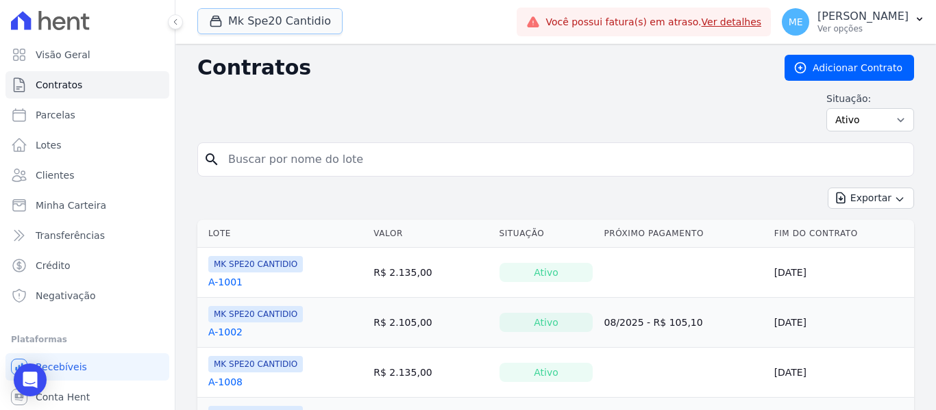
click at [295, 22] on button "Mk Spe20 Cantidio" at bounding box center [269, 21] width 145 height 26
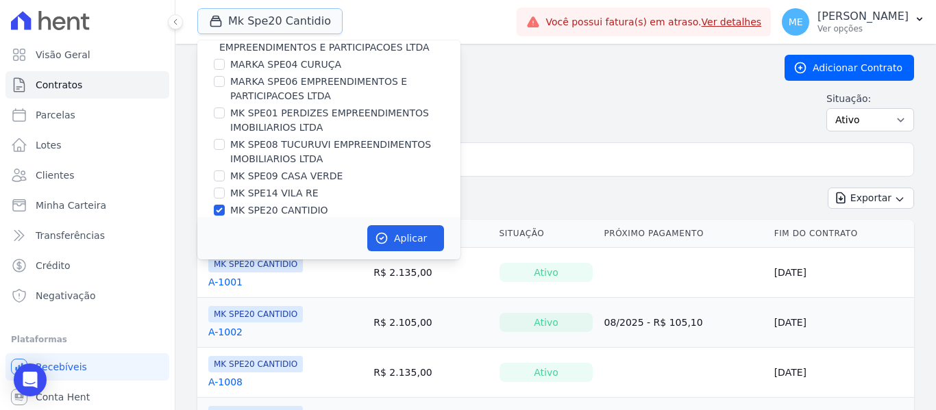
scroll to position [37, 0]
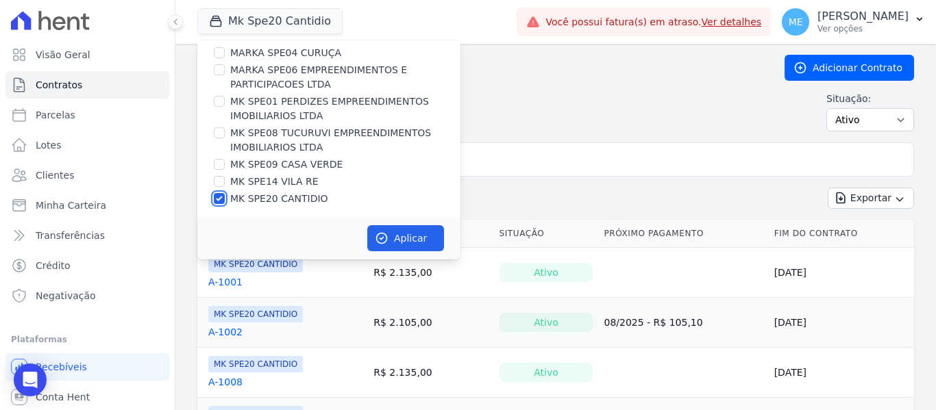
click at [223, 198] on input "MK SPE20 CANTIDIO" at bounding box center [219, 198] width 11 height 11
checkbox input "false"
click at [223, 134] on input "MK SPE08 TUCURUVI EMPREENDIMENTOS IMOBILIARIOS LTDA" at bounding box center [219, 132] width 11 height 11
checkbox input "true"
click at [421, 242] on button "Aplicar" at bounding box center [405, 238] width 77 height 26
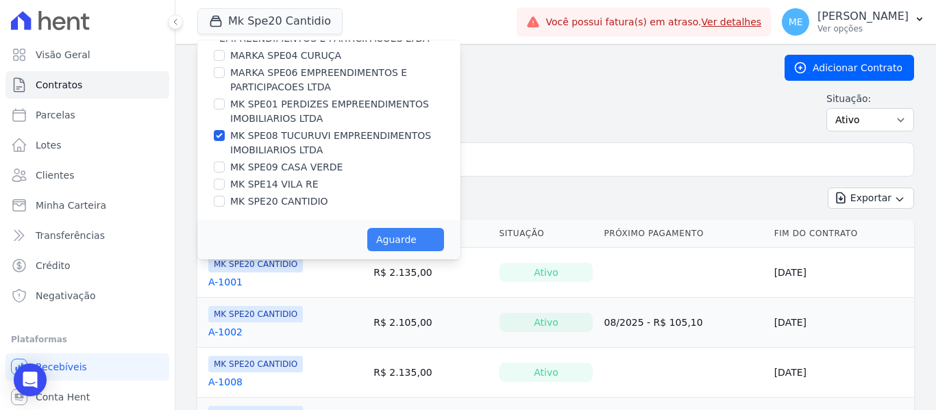
scroll to position [34, 0]
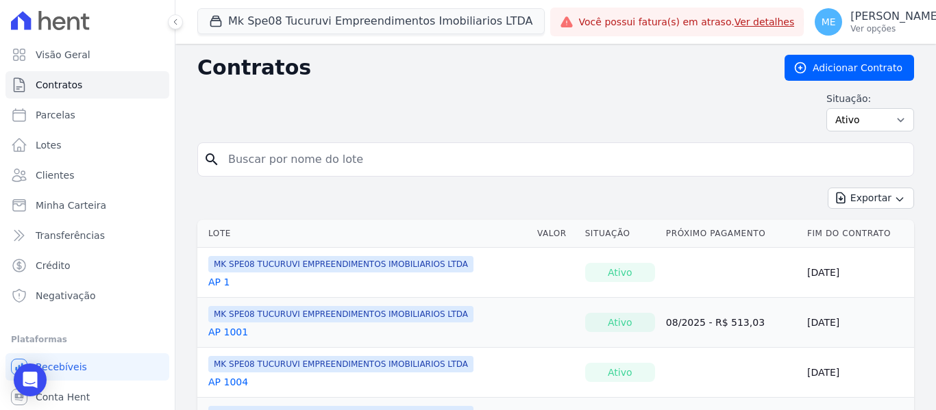
click at [325, 162] on input "search" at bounding box center [564, 159] width 688 height 27
type input "507"
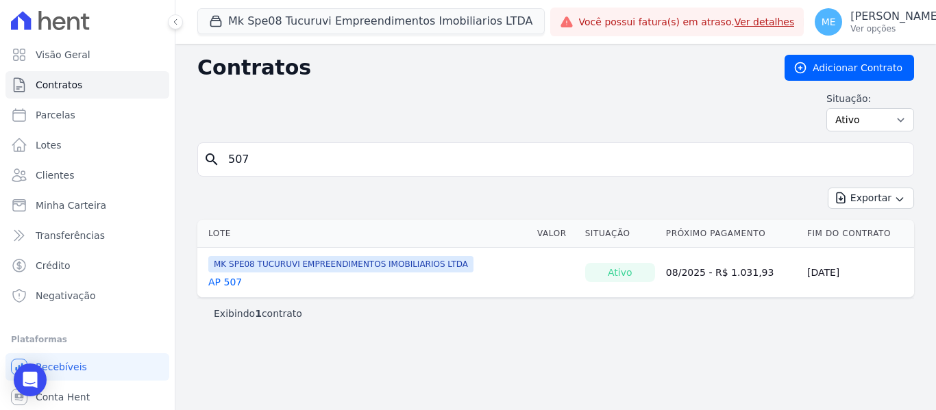
click at [222, 282] on link "AP 507" at bounding box center [225, 282] width 34 height 14
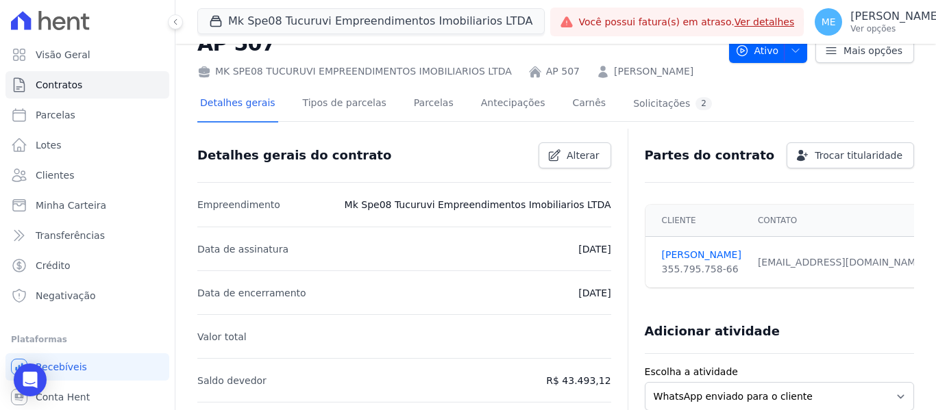
scroll to position [69, 0]
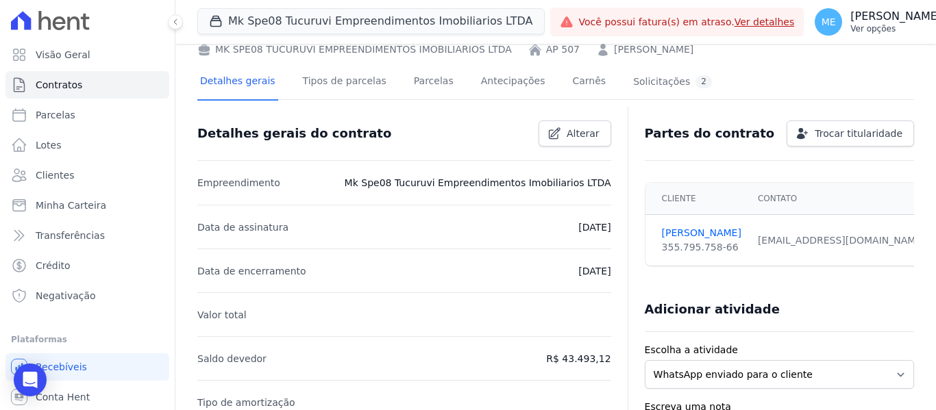
click at [935, 17] on icon "button" at bounding box center [952, 19] width 11 height 11
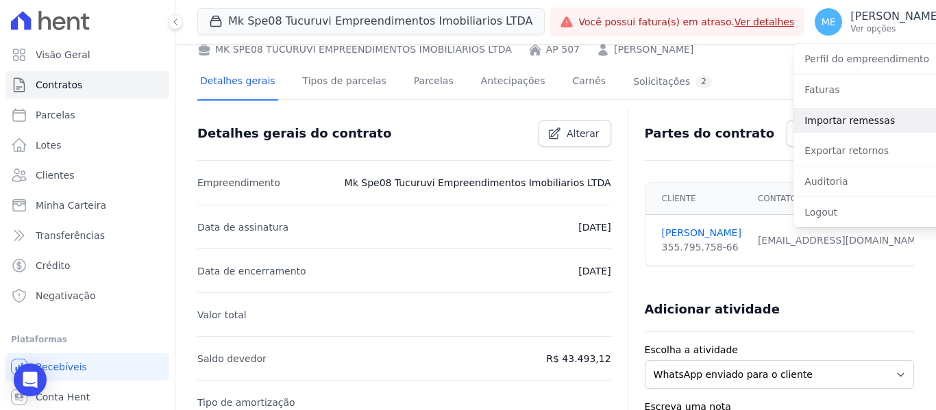
click at [806, 118] on link "Importar remessas" at bounding box center [880, 120] width 175 height 25
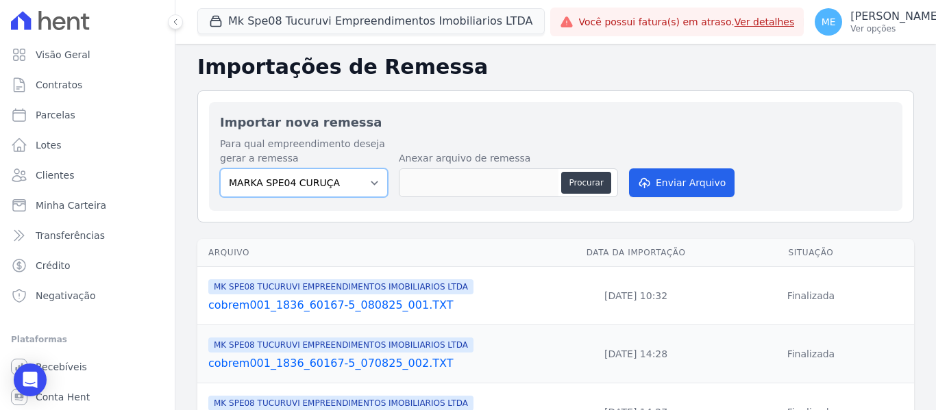
click at [368, 184] on select "MARKA SPE04 CURUÇA MARKA SPE06 EMPREENDIMENTOS E PARTICIPACOES LTDA MK SPE01 PE…" at bounding box center [304, 183] width 168 height 29
select select "4837d1bb-379b-4bbe-b85a-afeadd0a9949"
click at [220, 169] on select "MARKA SPE04 CURUÇA MARKA SPE06 EMPREENDIMENTOS E PARTICIPACOES LTDA MK SPE01 PE…" at bounding box center [304, 183] width 168 height 29
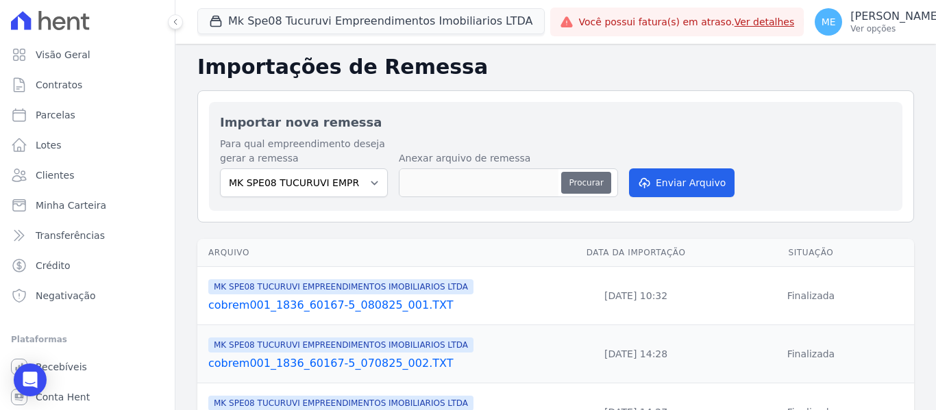
click at [589, 175] on button "Procurar" at bounding box center [585, 183] width 49 height 22
type input "cobrem104_0247_3671-2_150825_001.TXT"
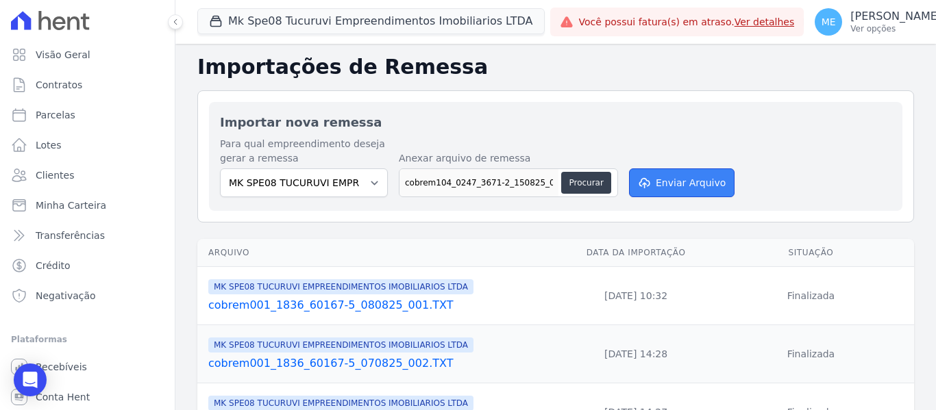
click at [701, 176] on button "Enviar Arquivo" at bounding box center [682, 183] width 106 height 29
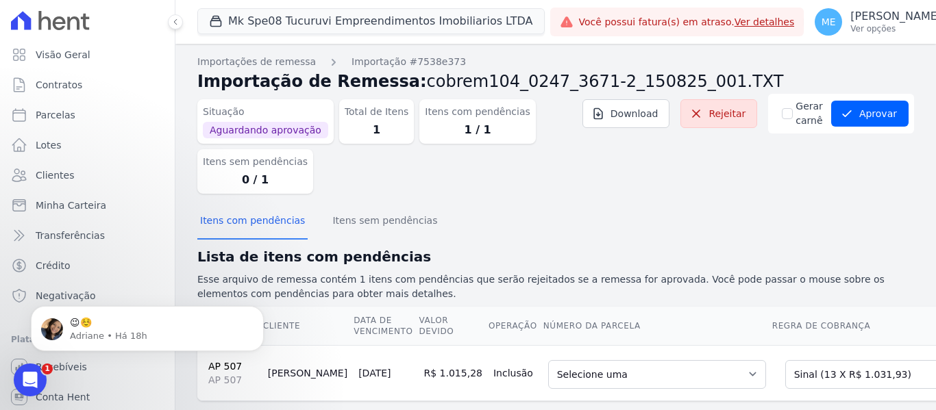
click at [652, 218] on div "Itens com pendências Itens sem pendências" at bounding box center [555, 222] width 717 height 34
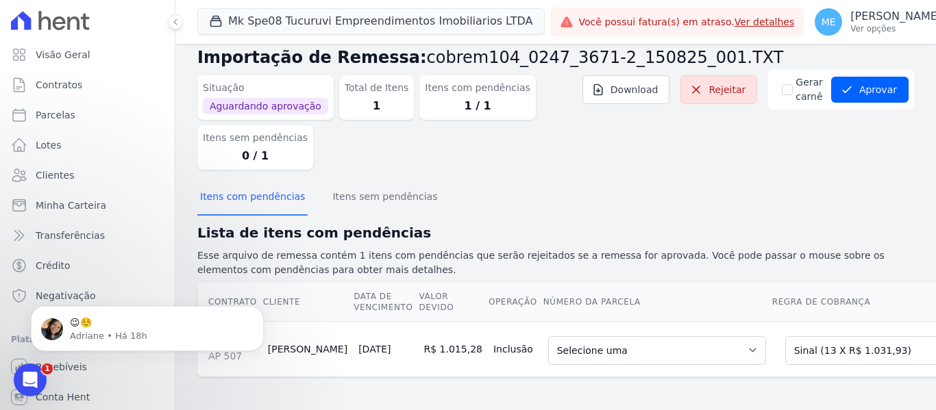
scroll to position [35, 0]
click at [258, 312] on icon "Dismiss notification" at bounding box center [260, 310] width 8 height 8
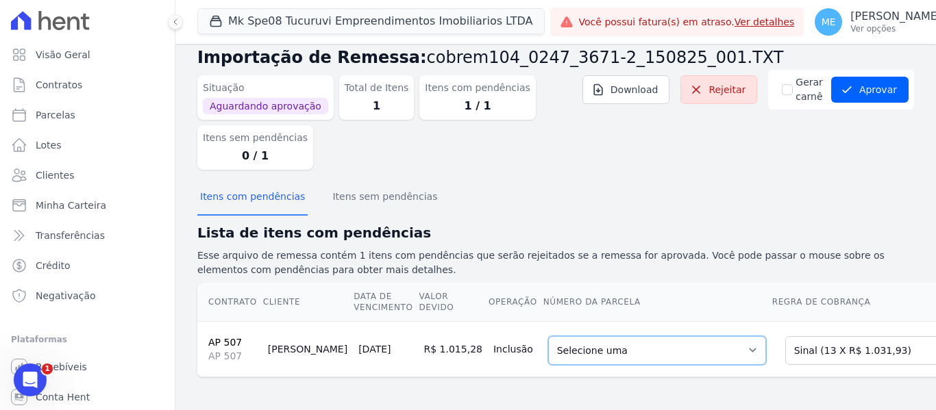
click at [686, 336] on select "Selecione uma 5 - [DATE] - R$ 1.031,93 - Agendado 6 - [DATE] - R$ 1.031,93 - Ag…" at bounding box center [657, 350] width 218 height 29
click at [753, 181] on div "Itens com pendências Itens sem pendências" at bounding box center [555, 198] width 717 height 34
click at [687, 342] on select "Selecione uma 5 - [DATE] - R$ 1.031,93 - Agendado 6 - [DATE] - R$ 1.031,93 - Ag…" at bounding box center [657, 350] width 218 height 29
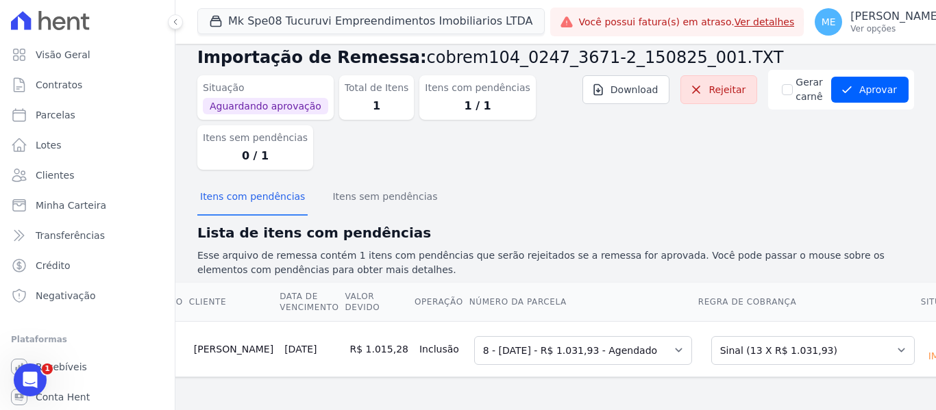
scroll to position [0, 0]
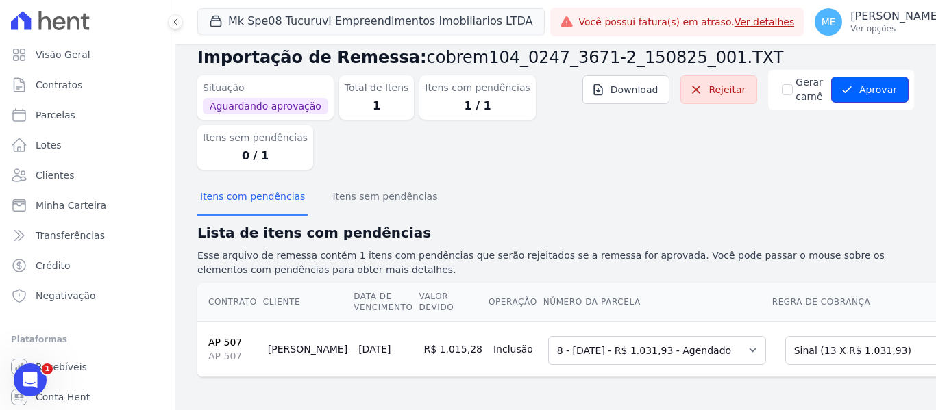
click at [864, 77] on button "Aprovar" at bounding box center [869, 90] width 77 height 26
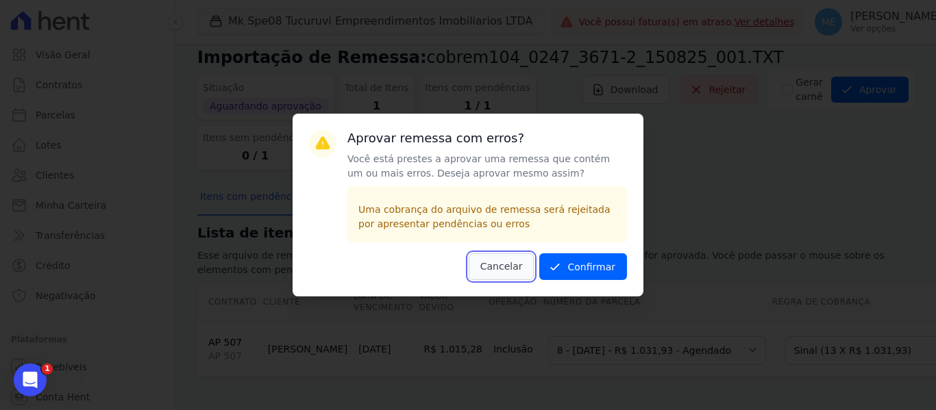
click at [512, 267] on button "Cancelar" at bounding box center [502, 266] width 66 height 27
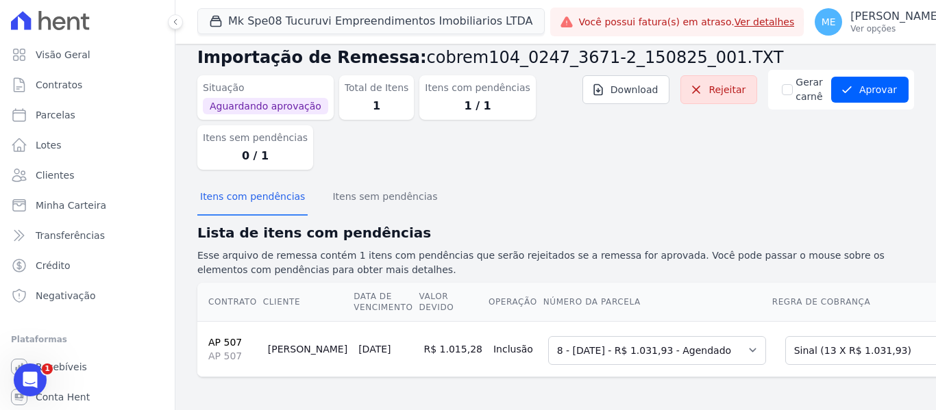
scroll to position [0, 74]
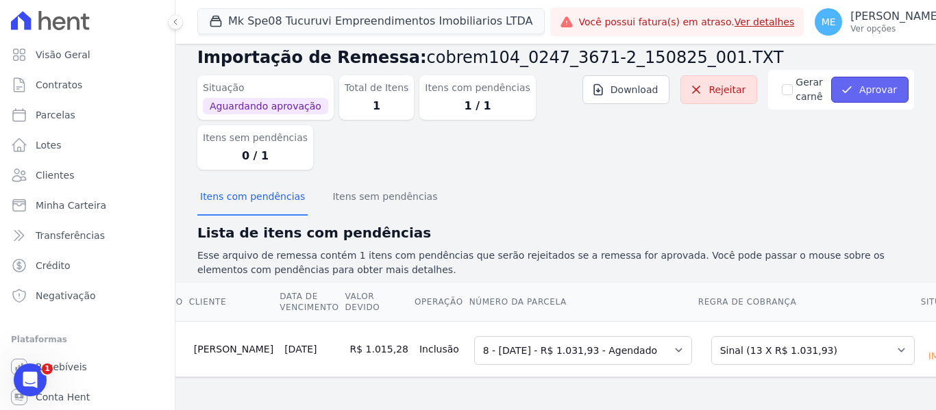
click at [864, 84] on button "Aprovar" at bounding box center [869, 90] width 77 height 26
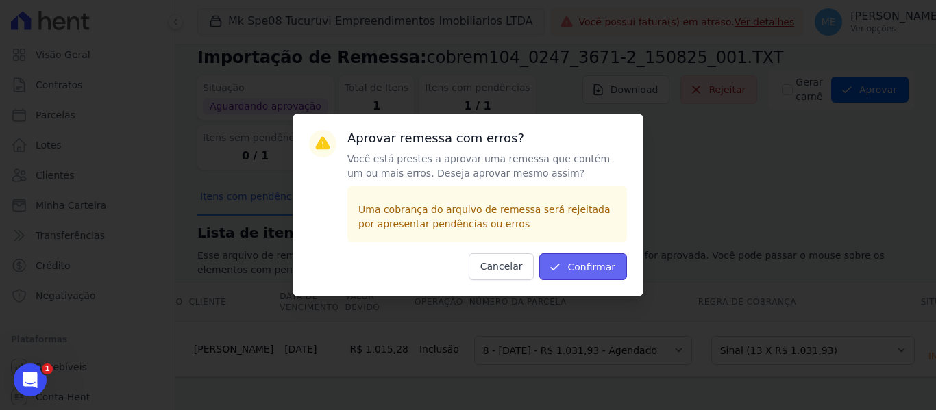
click at [571, 264] on button "Confirmar" at bounding box center [583, 266] width 88 height 27
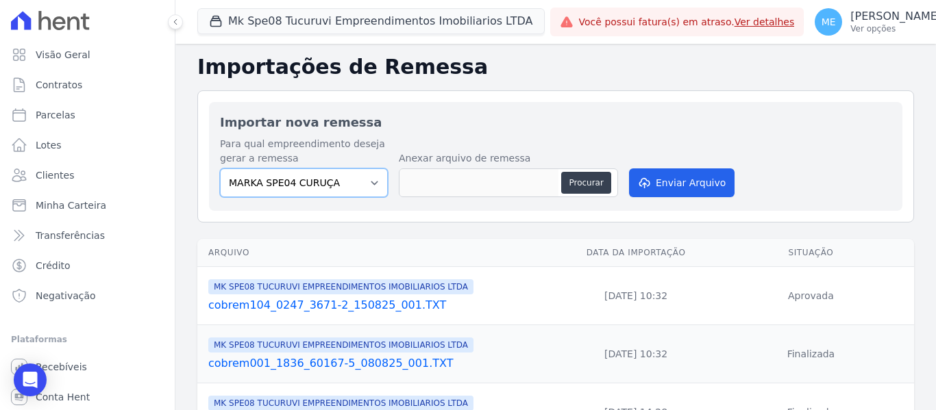
click at [368, 184] on select "MARKA SPE04 CURUÇA MARKA SPE06 EMPREENDIMENTOS E PARTICIPACOES LTDA MK SPE01 PE…" at bounding box center [304, 183] width 168 height 29
select select "4837d1bb-379b-4bbe-b85a-afeadd0a9949"
click at [220, 169] on select "MARKA SPE04 CURUÇA MARKA SPE06 EMPREENDIMENTOS E PARTICIPACOES LTDA MK SPE01 PE…" at bounding box center [304, 183] width 168 height 29
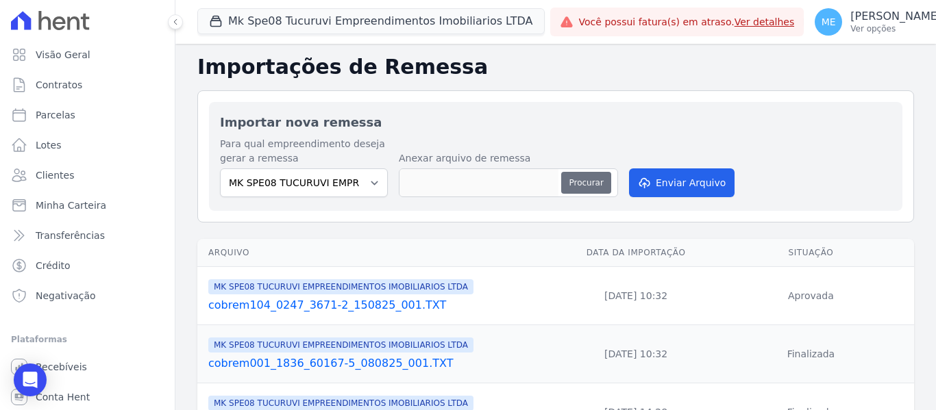
click at [585, 184] on button "Procurar" at bounding box center [585, 183] width 49 height 22
type input "cobrem104_0247_3671-2_150825_002.TXT"
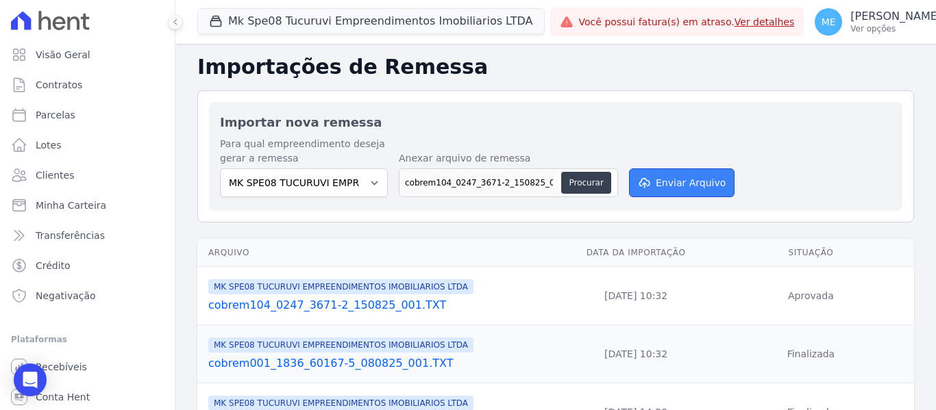
click at [689, 177] on button "Enviar Arquivo" at bounding box center [682, 183] width 106 height 29
click at [673, 181] on button "Enviar Arquivo" at bounding box center [682, 183] width 106 height 29
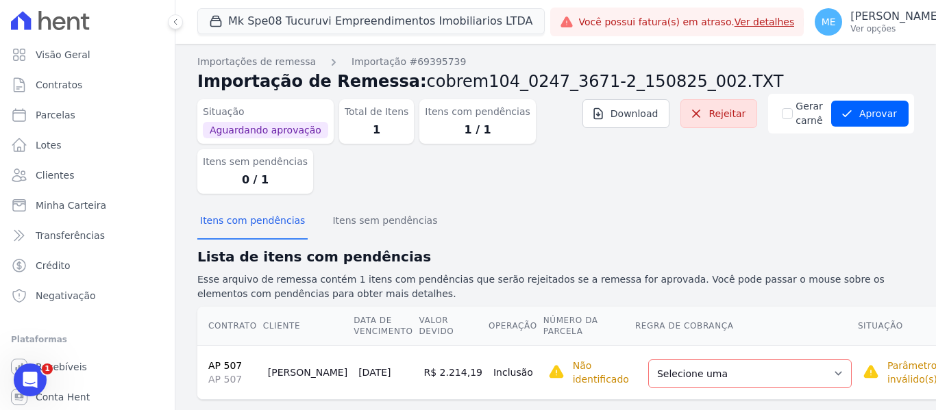
scroll to position [23, 0]
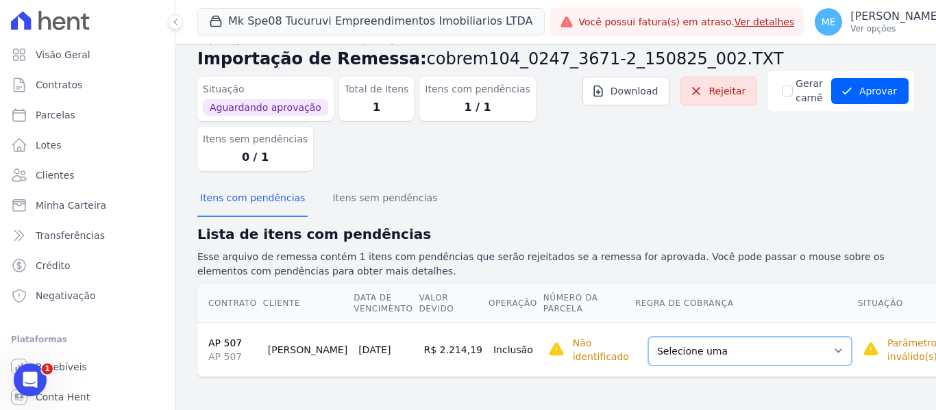
click at [775, 353] on select "Selecione uma Nova Parcela [GEOGRAPHIC_DATA] Avulsa Existente Parcela Normal (1…" at bounding box center [749, 351] width 203 height 29
click at [774, 354] on select "Selecione uma Nova Parcela [GEOGRAPHIC_DATA] Avulsa Existente Parcela Normal (1…" at bounding box center [749, 351] width 203 height 29
click at [818, 143] on div "Situação Aguardando aprovação Total de Itens 1 Itens com pendências 1 / 1 Itens…" at bounding box center [555, 126] width 717 height 111
click at [676, 203] on div "Itens com pendências Itens sem pendências" at bounding box center [555, 199] width 717 height 34
click at [58, 88] on span "Contratos" at bounding box center [59, 85] width 47 height 14
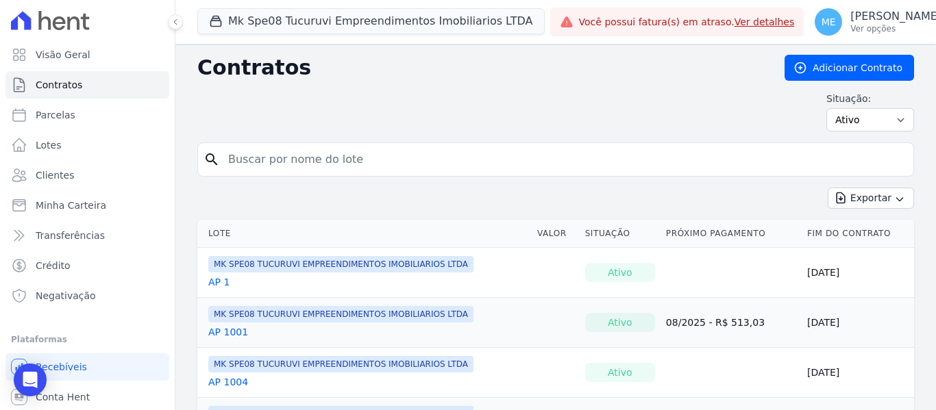
click at [359, 159] on input "search" at bounding box center [564, 159] width 688 height 27
type input "507"
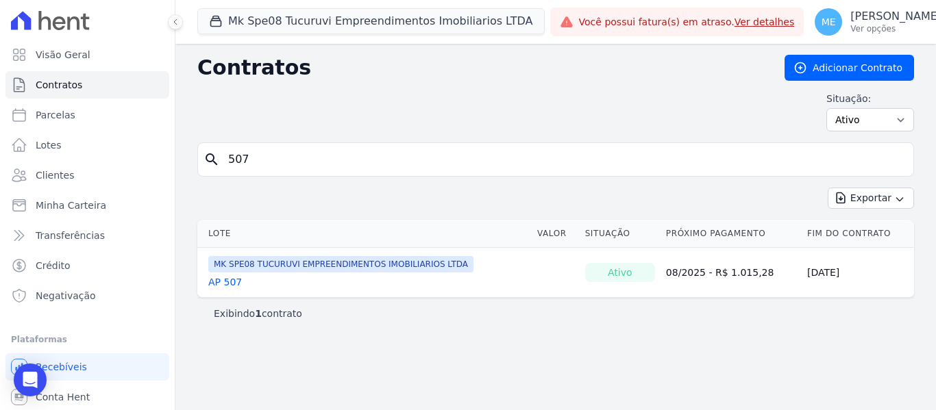
click at [232, 281] on link "AP 507" at bounding box center [225, 282] width 34 height 14
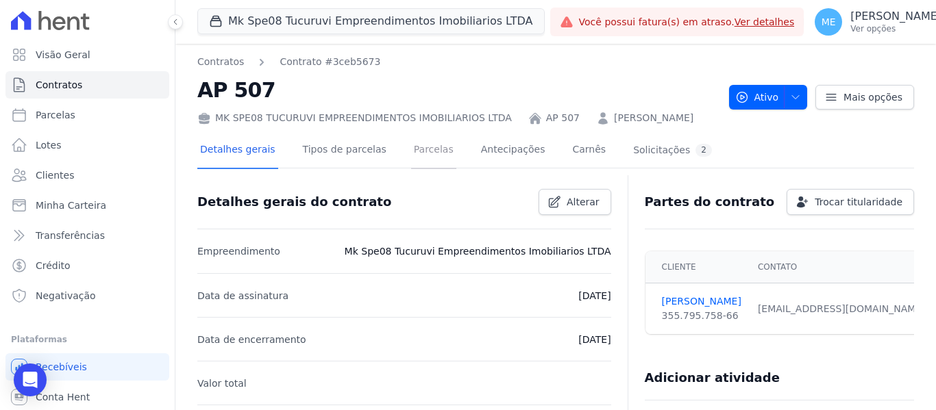
click at [422, 169] on link "Parcelas" at bounding box center [433, 151] width 45 height 36
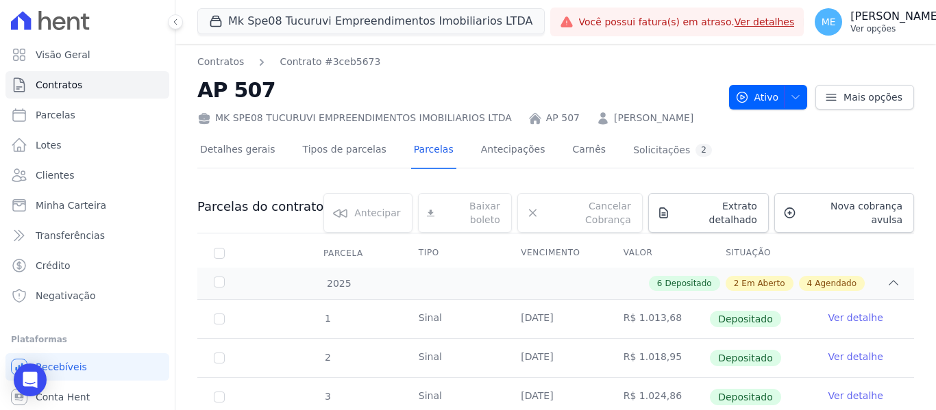
click at [921, 12] on button "ME [PERSON_NAME] Ver opções" at bounding box center [886, 22] width 165 height 38
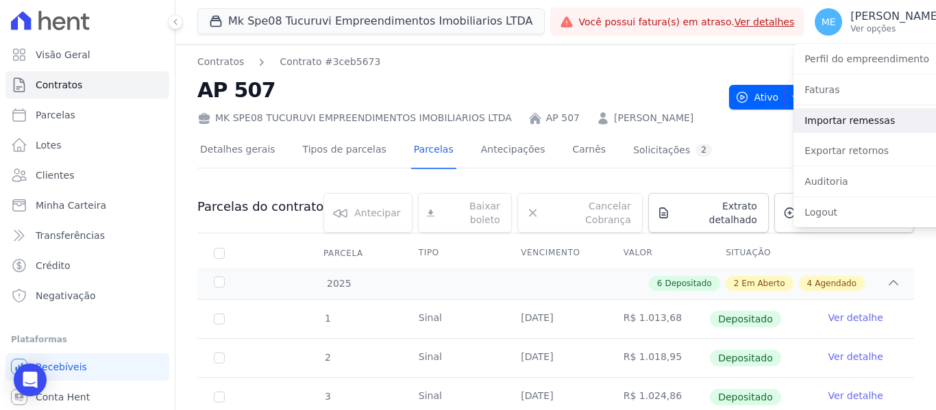
click at [808, 115] on link "Importar remessas" at bounding box center [880, 120] width 175 height 25
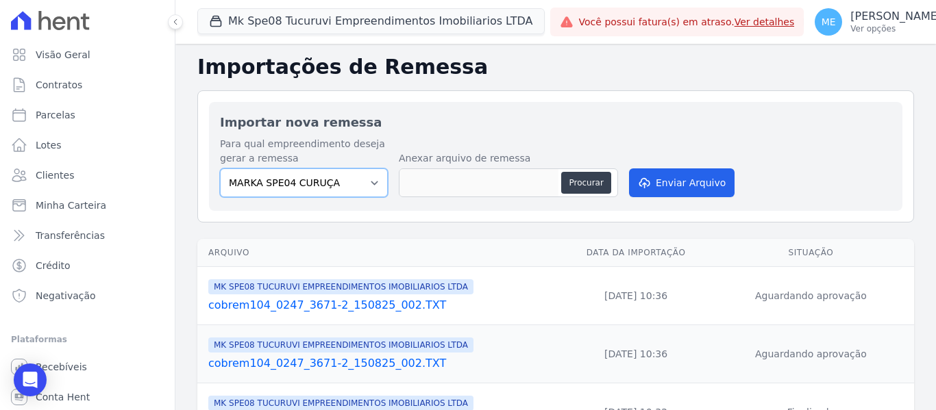
click at [375, 181] on select "MARKA SPE04 CURUÇA MARKA SPE06 EMPREENDIMENTOS E PARTICIPACOES LTDA MK SPE01 PE…" at bounding box center [304, 183] width 168 height 29
select select "4837d1bb-379b-4bbe-b85a-afeadd0a9949"
click at [220, 169] on select "MARKA SPE04 CURUÇA MARKA SPE06 EMPREENDIMENTOS E PARTICIPACOES LTDA MK SPE01 PE…" at bounding box center [304, 183] width 168 height 29
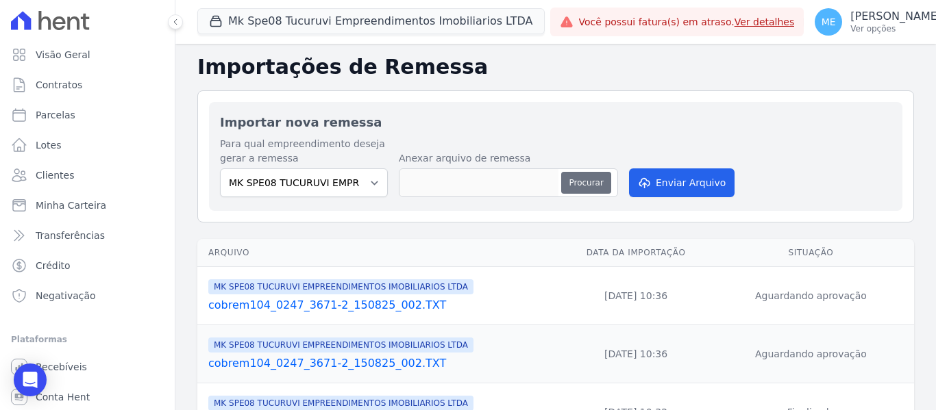
click at [588, 186] on button "Procurar" at bounding box center [585, 183] width 49 height 22
type input "cobrem104_0247_3671-2_150825_002.TXT"
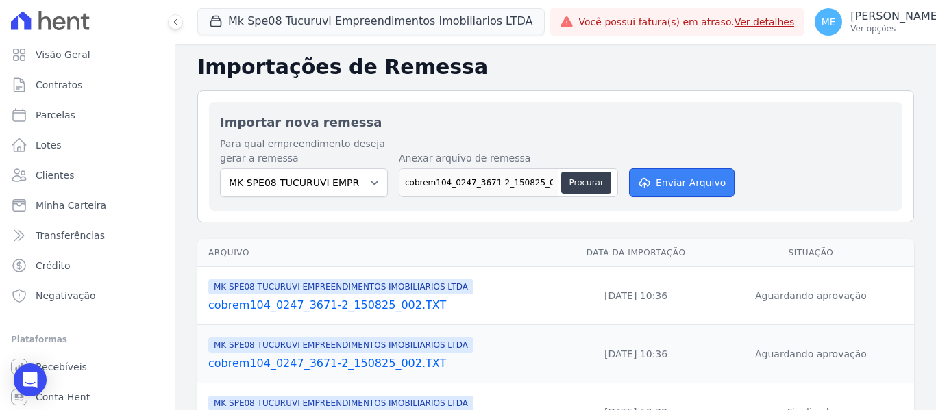
click at [698, 182] on button "Enviar Arquivo" at bounding box center [682, 183] width 106 height 29
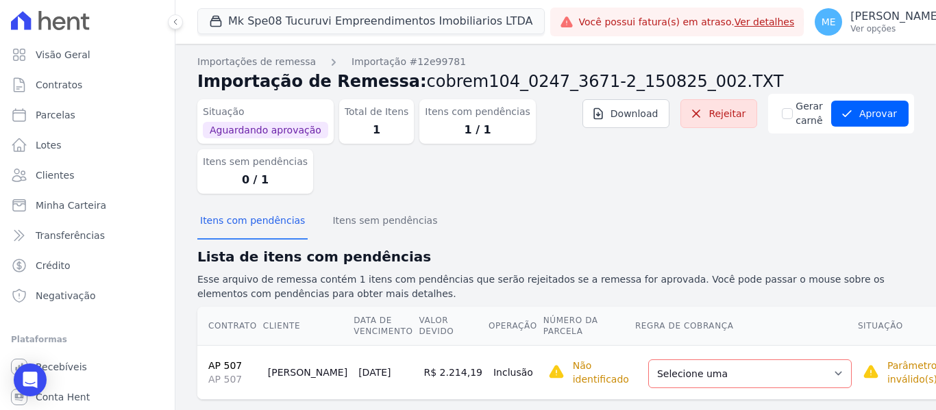
scroll to position [23, 0]
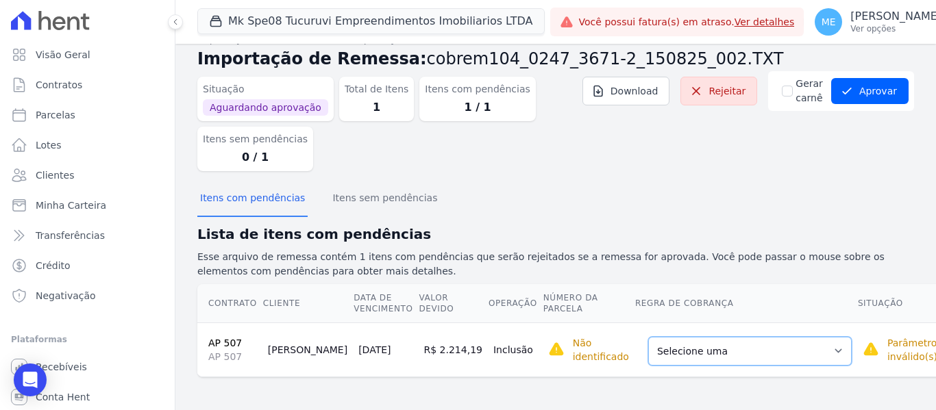
click at [778, 354] on select "Selecione uma Nova Parcela [GEOGRAPHIC_DATA] Avulsa Existente Parcela Normal (1…" at bounding box center [749, 351] width 203 height 29
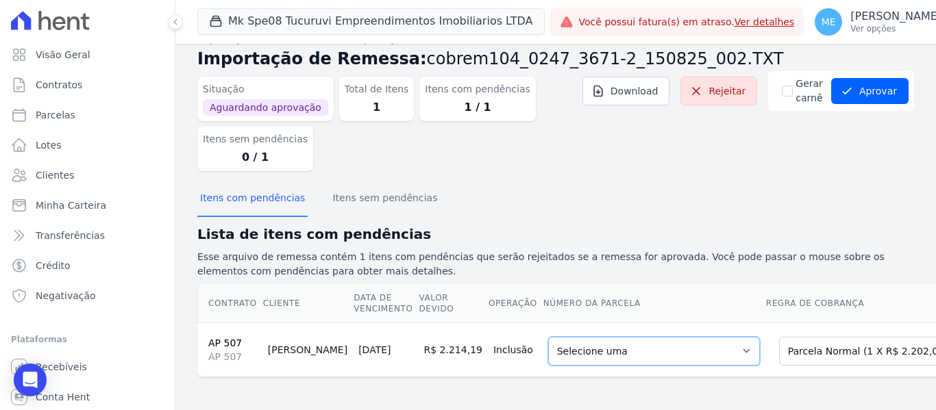
click at [675, 349] on select "Selecione uma 1 - [DATE] - R$ 2.202,09 - Agendado" at bounding box center [654, 351] width 212 height 29
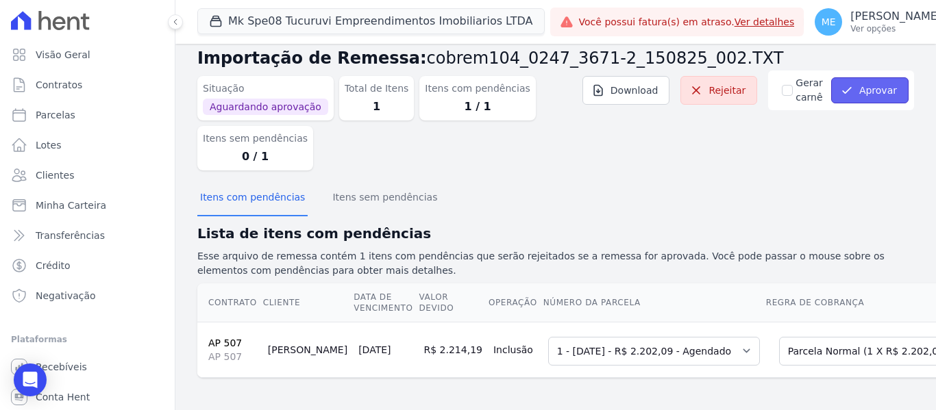
click at [871, 90] on button "Aprovar" at bounding box center [869, 90] width 77 height 26
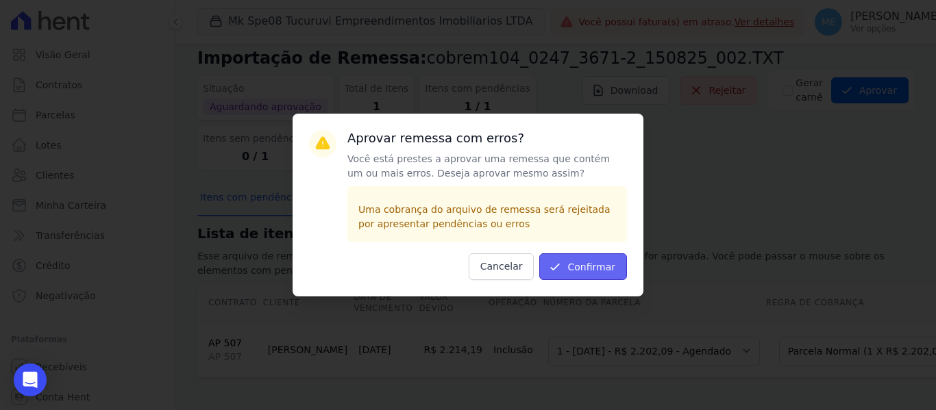
click at [581, 269] on button "Confirmar" at bounding box center [583, 266] width 88 height 27
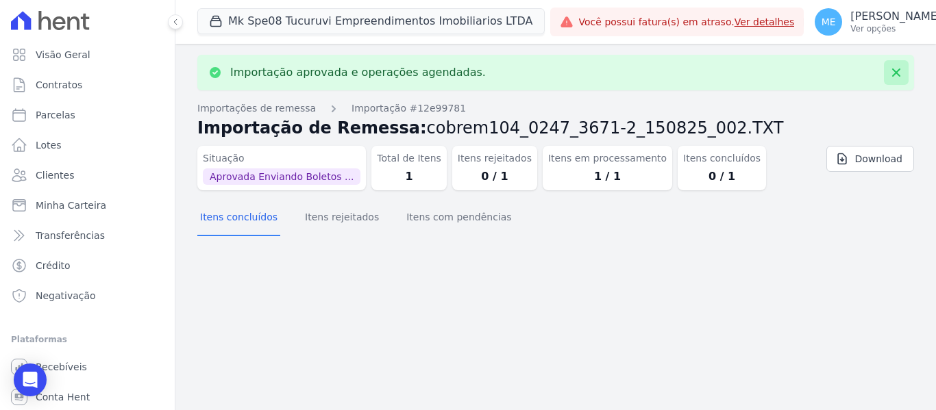
click at [900, 73] on icon at bounding box center [896, 73] width 14 height 14
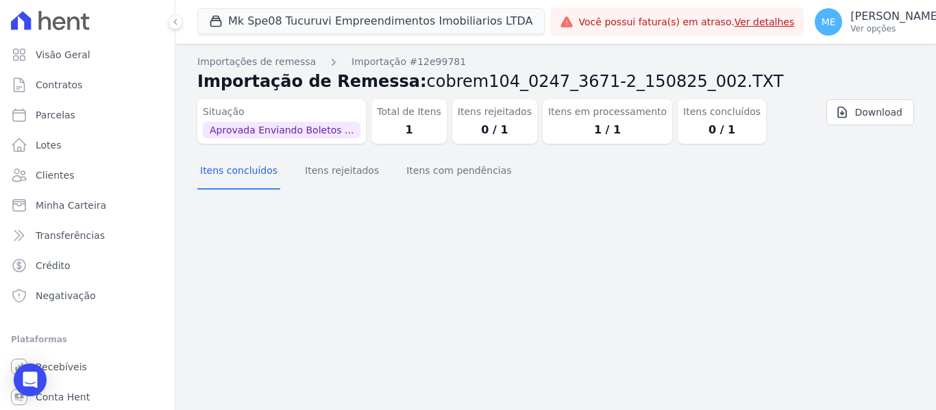
click at [573, 233] on div "Importação aprovada e operações agendadas. Importações de remessa Importação #1…" at bounding box center [555, 227] width 760 height 367
click at [46, 78] on span "Contratos" at bounding box center [59, 85] width 47 height 14
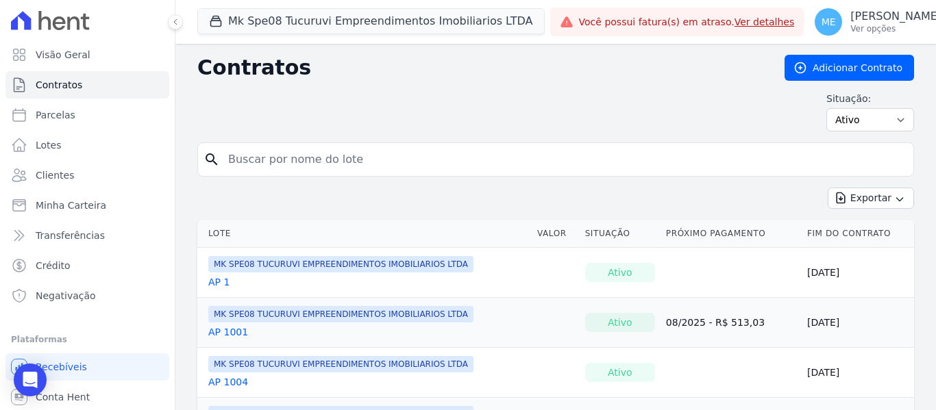
click at [538, 161] on input "search" at bounding box center [564, 159] width 688 height 27
type input "507"
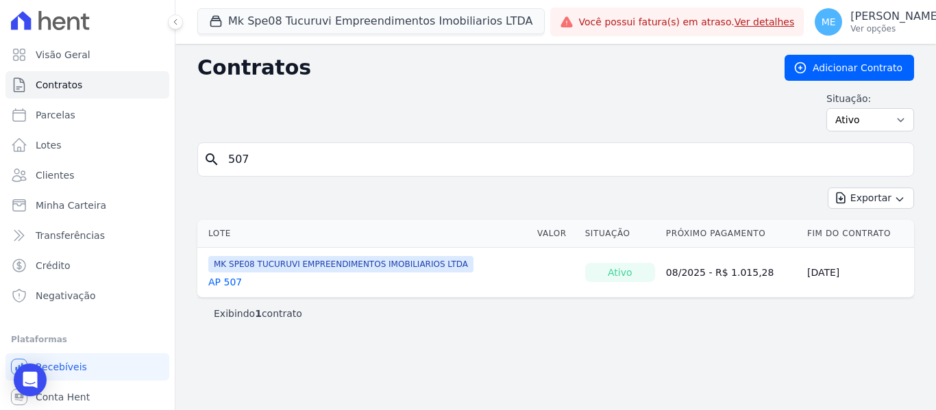
click at [238, 284] on link "AP 507" at bounding box center [225, 282] width 34 height 14
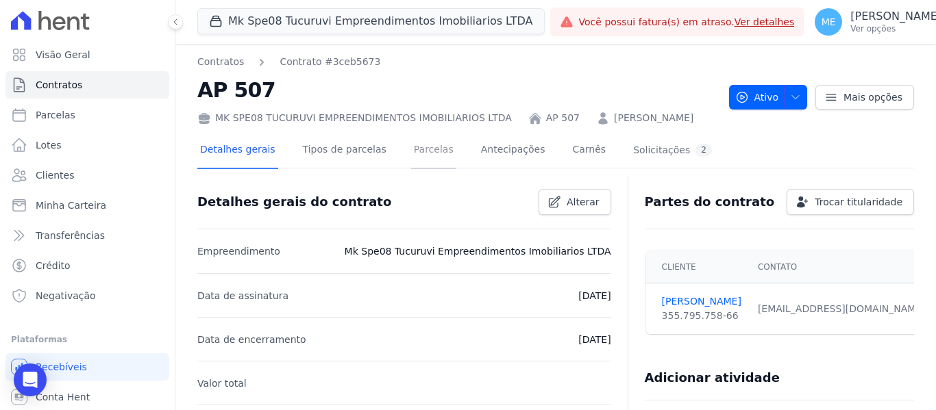
click at [430, 169] on link "Parcelas" at bounding box center [433, 151] width 45 height 36
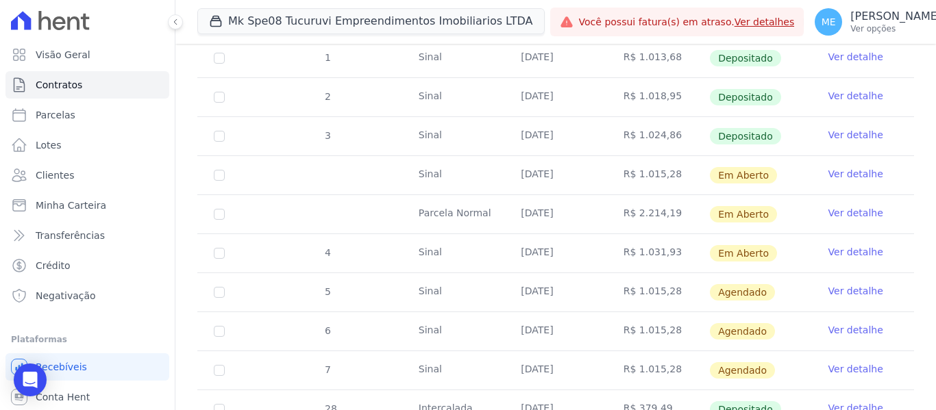
scroll to position [274, 0]
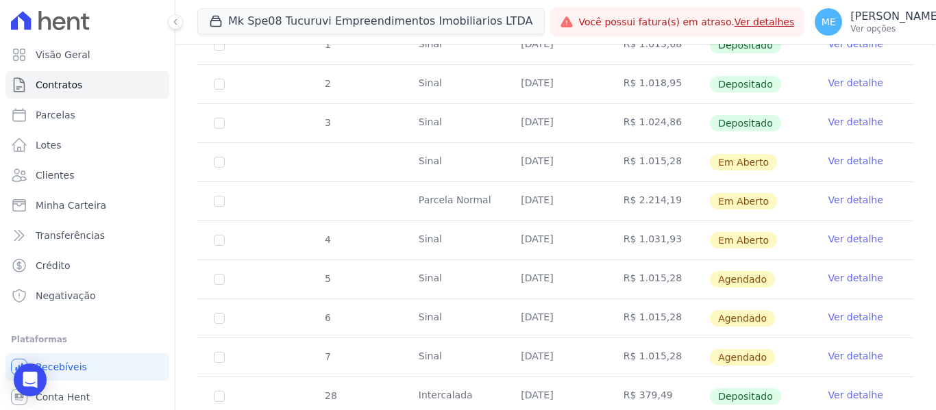
click at [856, 168] on link "Ver detalhe" at bounding box center [855, 161] width 55 height 14
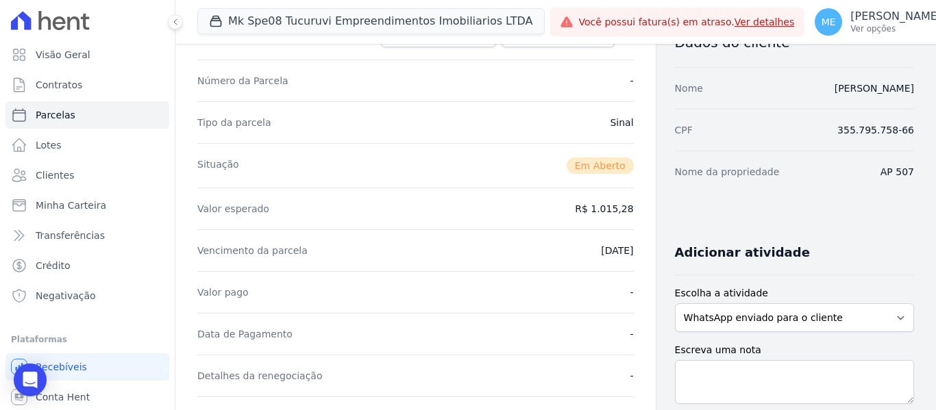
scroll to position [274, 0]
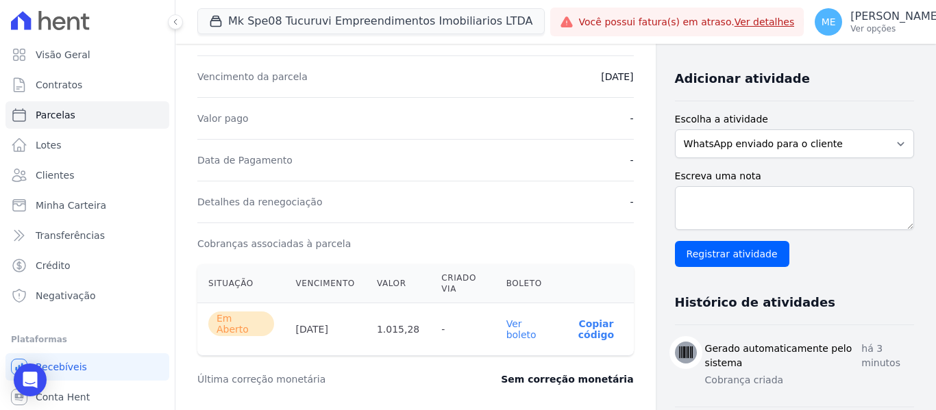
click at [514, 330] on link "Ver boleto" at bounding box center [521, 330] width 30 height 22
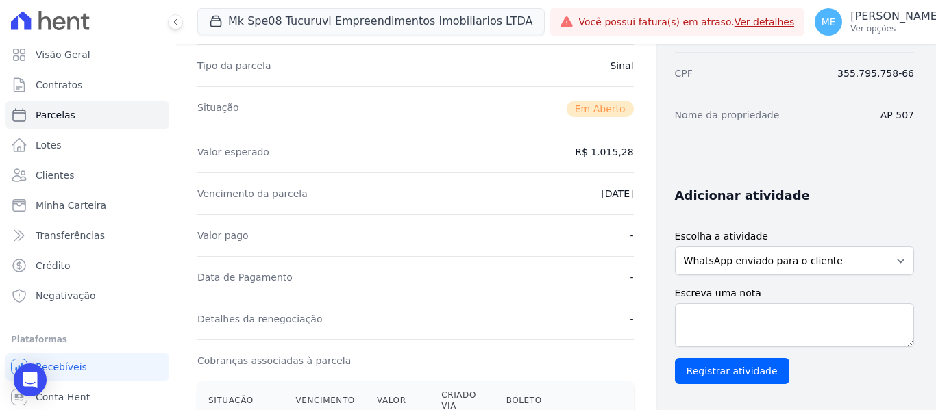
scroll to position [0, 0]
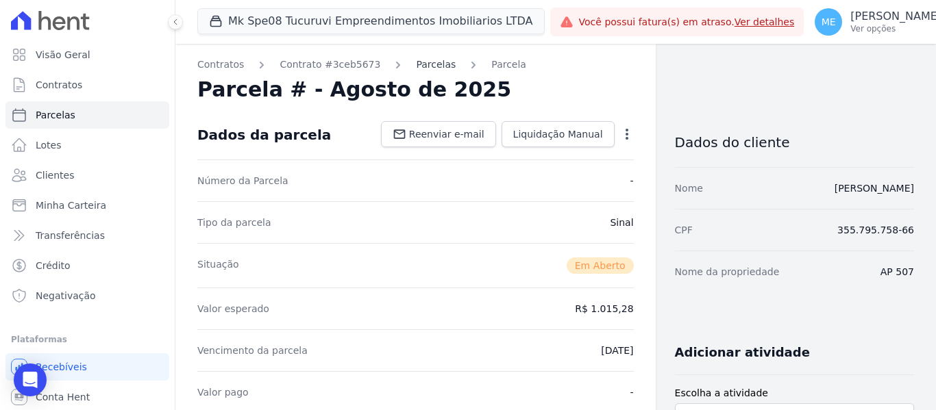
click at [416, 62] on link "Parcelas" at bounding box center [436, 65] width 40 height 14
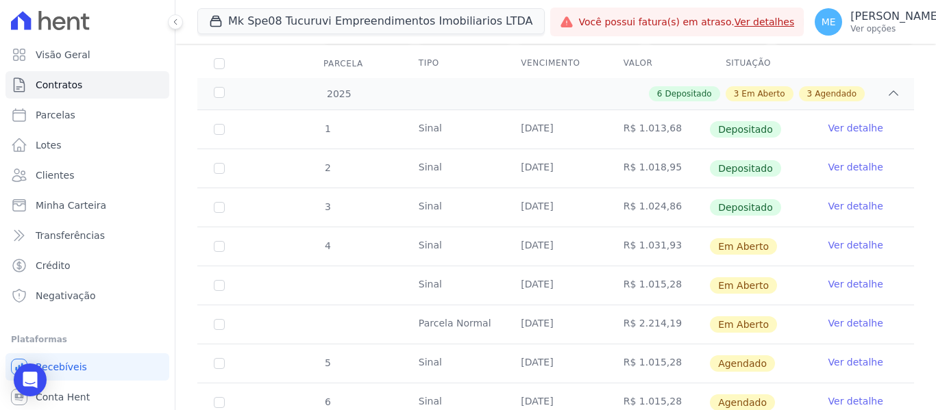
scroll to position [206, 0]
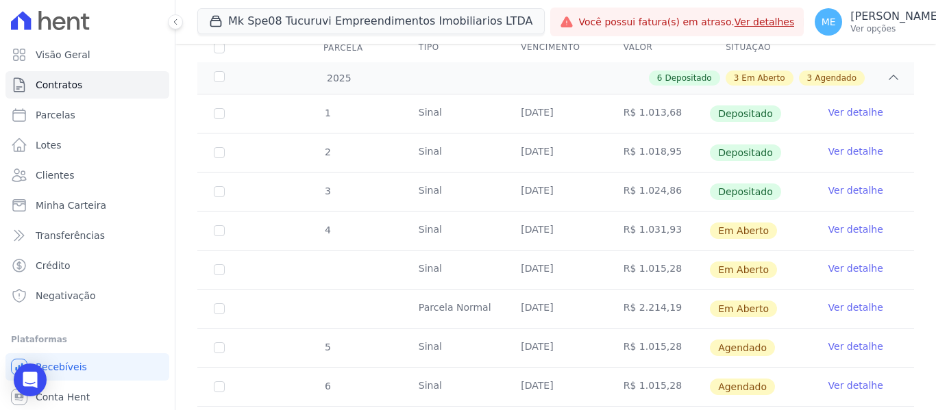
click at [839, 314] on link "Ver detalhe" at bounding box center [855, 308] width 55 height 14
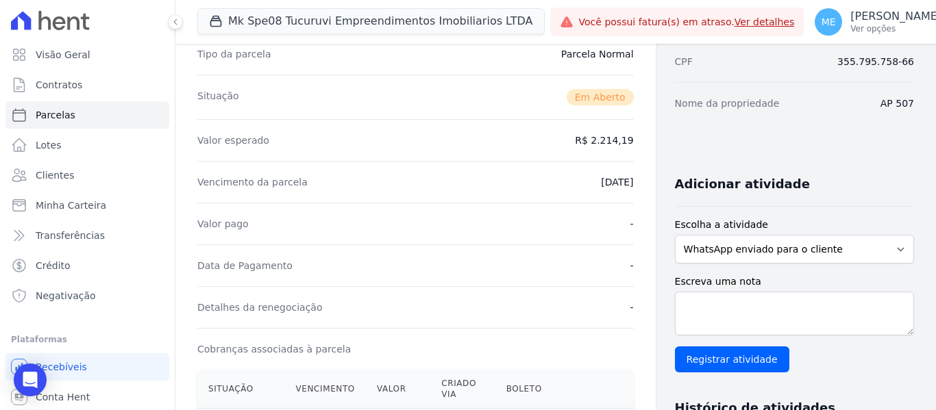
scroll to position [480, 0]
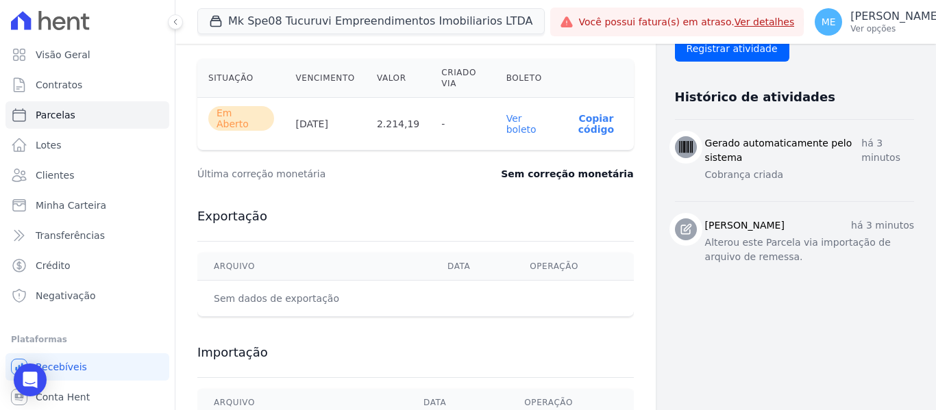
click at [515, 122] on link "Ver boleto" at bounding box center [521, 124] width 30 height 22
